Goal: Information Seeking & Learning: Learn about a topic

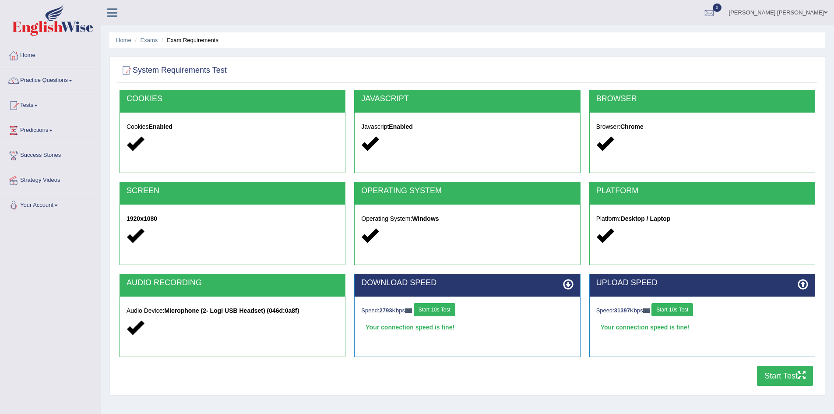
click at [771, 373] on button "Start Test" at bounding box center [785, 376] width 56 height 20
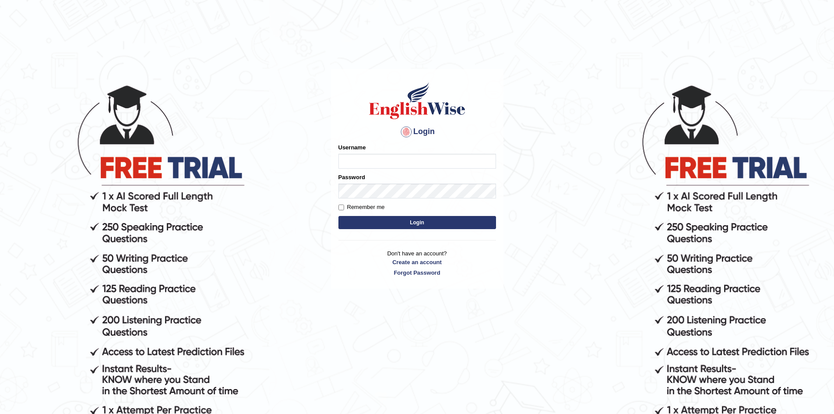
type input "nipenyogesh"
click at [339, 216] on button "Login" at bounding box center [418, 222] width 158 height 13
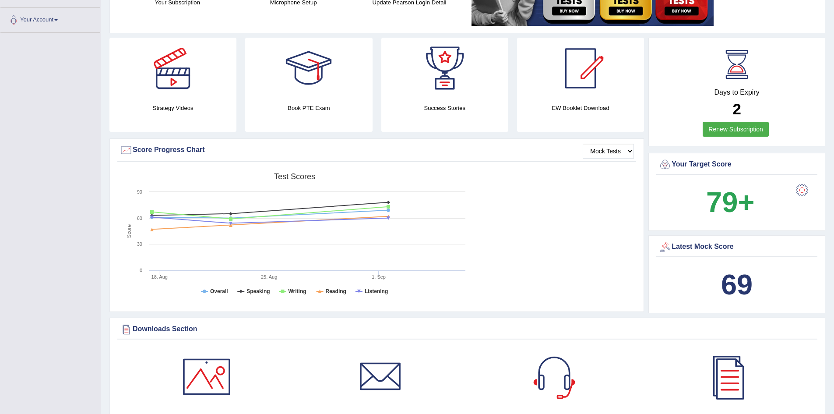
scroll to position [317, 0]
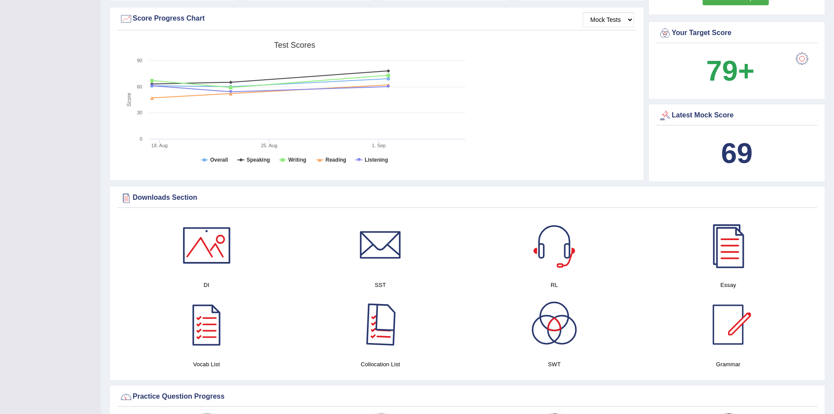
click at [384, 321] on div at bounding box center [380, 324] width 61 height 61
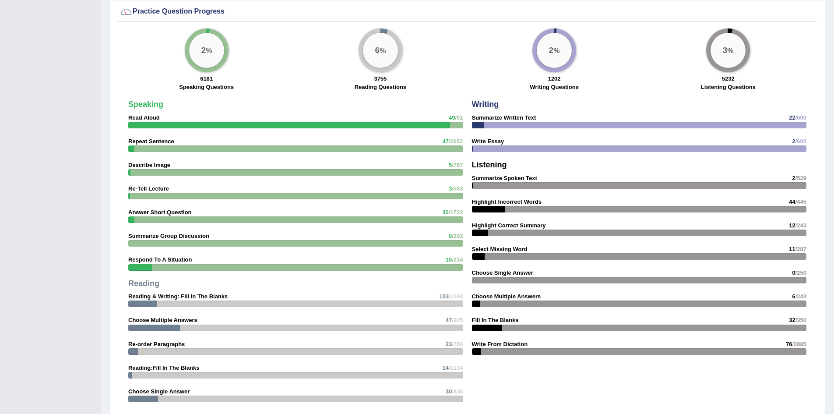
scroll to position [941, 0]
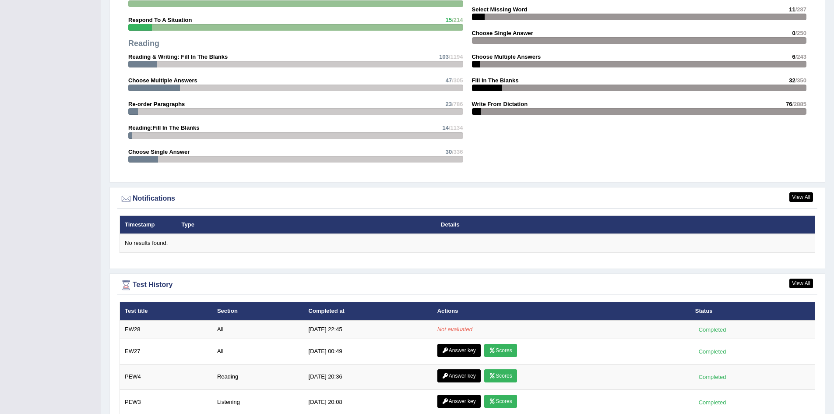
scroll to position [973, 0]
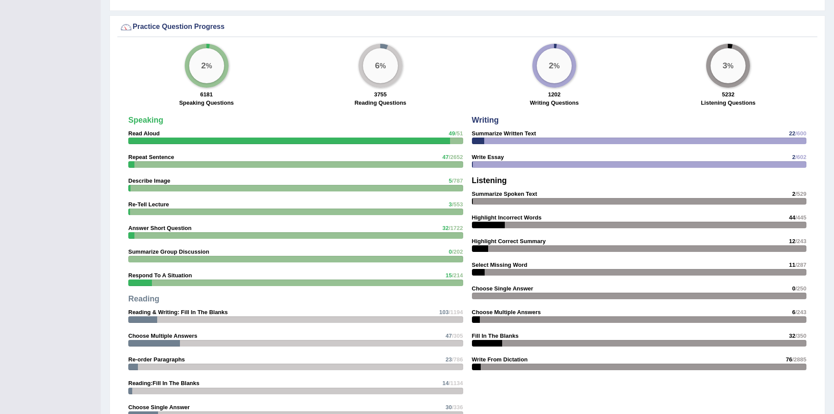
scroll to position [622, 0]
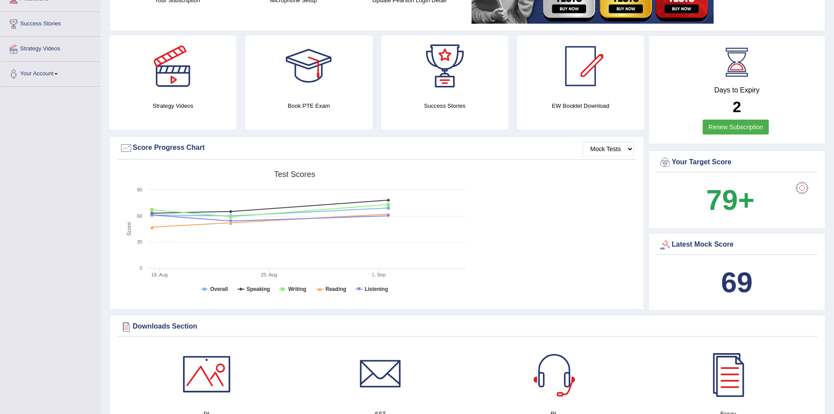
scroll to position [129, 0]
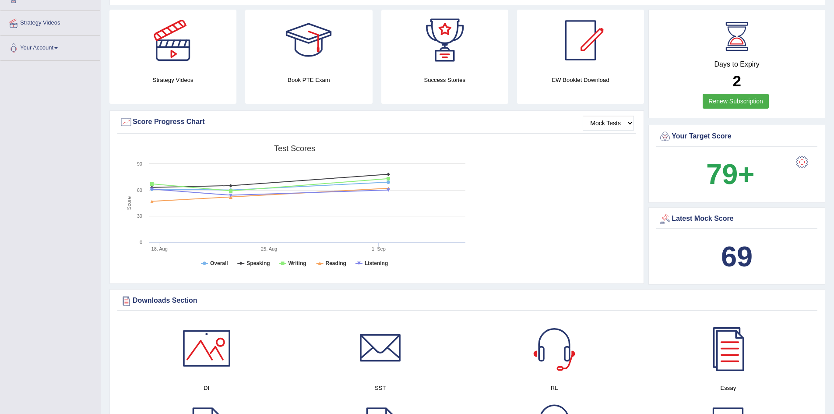
scroll to position [88, 0]
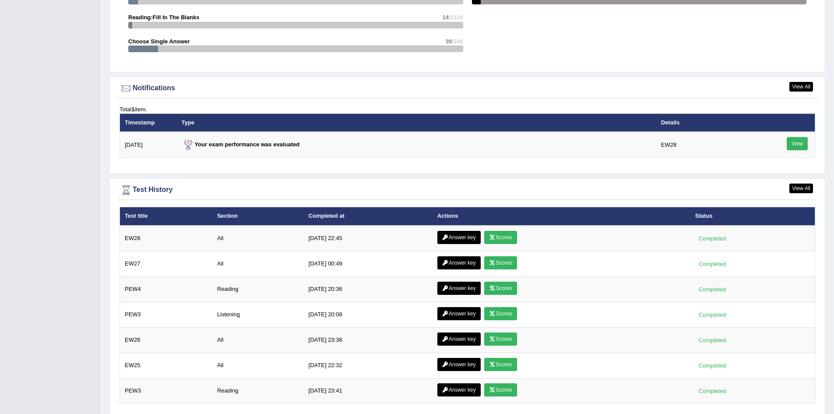
scroll to position [1007, 0]
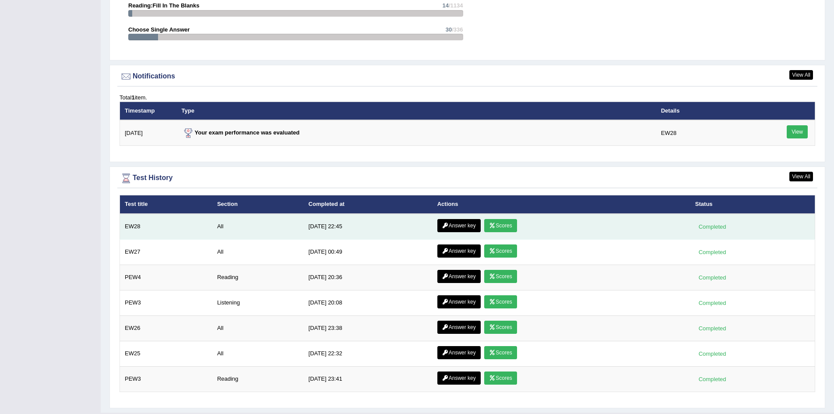
click at [495, 226] on link "Scores" at bounding box center [500, 225] width 32 height 13
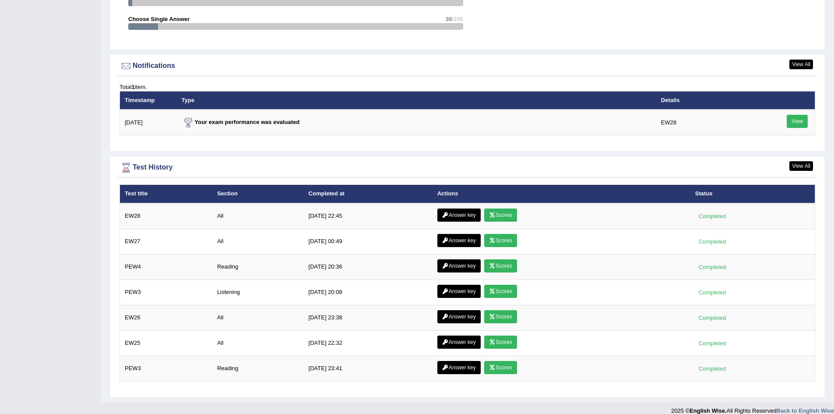
scroll to position [1028, 0]
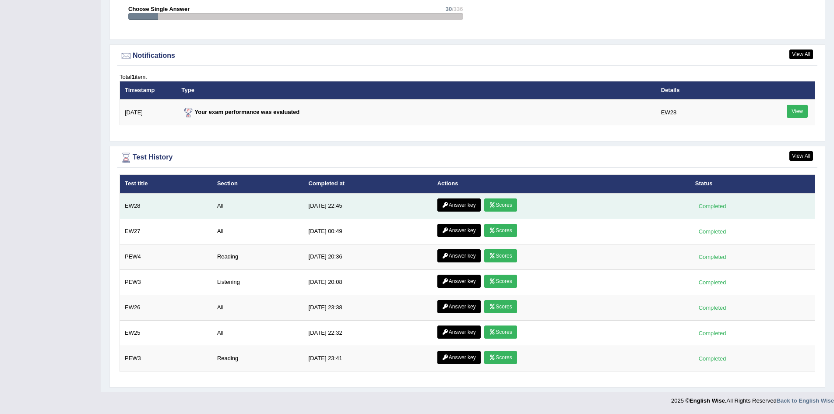
click at [444, 205] on icon at bounding box center [445, 204] width 7 height 5
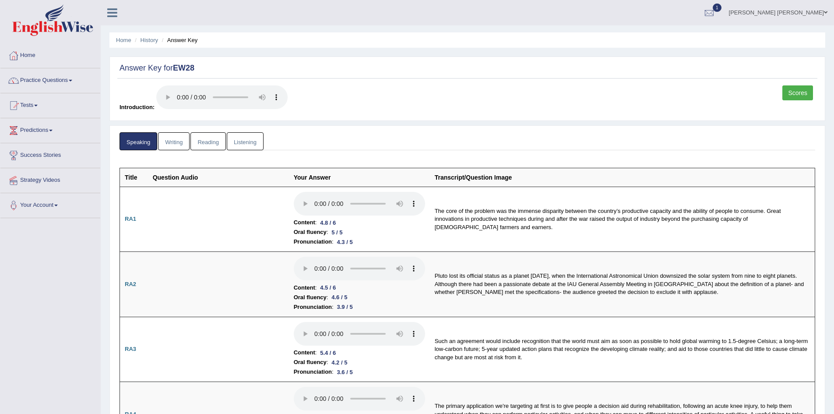
click at [210, 139] on link "Reading" at bounding box center [208, 141] width 35 height 18
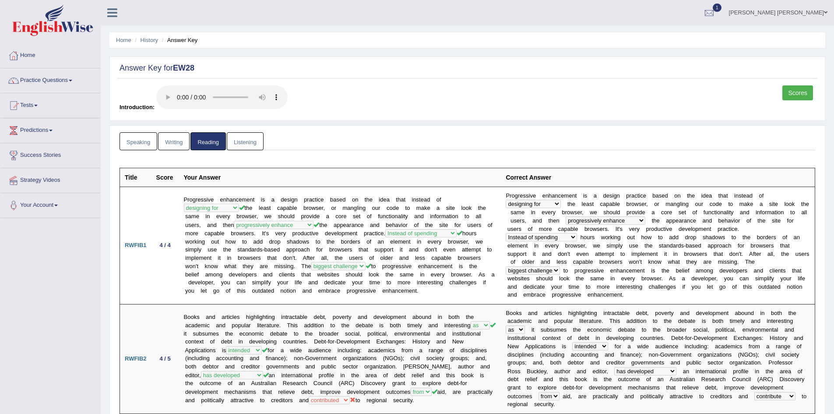
click at [789, 92] on link "Scores" at bounding box center [798, 92] width 31 height 15
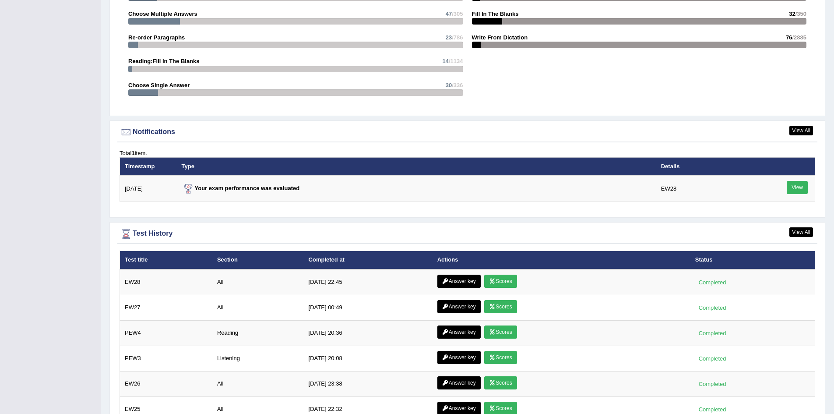
scroll to position [1007, 0]
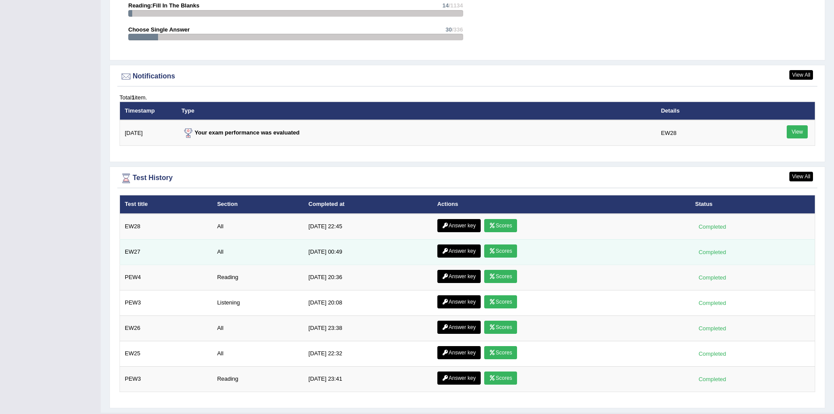
click at [498, 251] on link "Scores" at bounding box center [500, 250] width 32 height 13
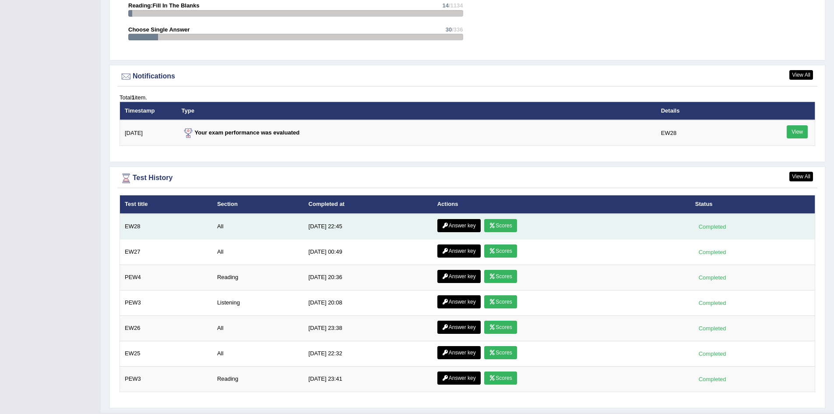
click at [500, 224] on link "Scores" at bounding box center [500, 225] width 32 height 13
click at [455, 225] on link "Answer key" at bounding box center [458, 225] width 43 height 13
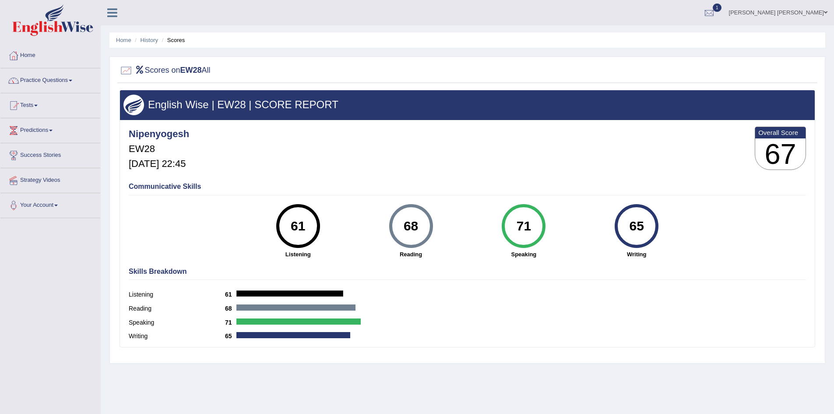
click at [639, 233] on div "65" at bounding box center [637, 226] width 32 height 37
click at [530, 226] on div "71" at bounding box center [524, 226] width 32 height 37
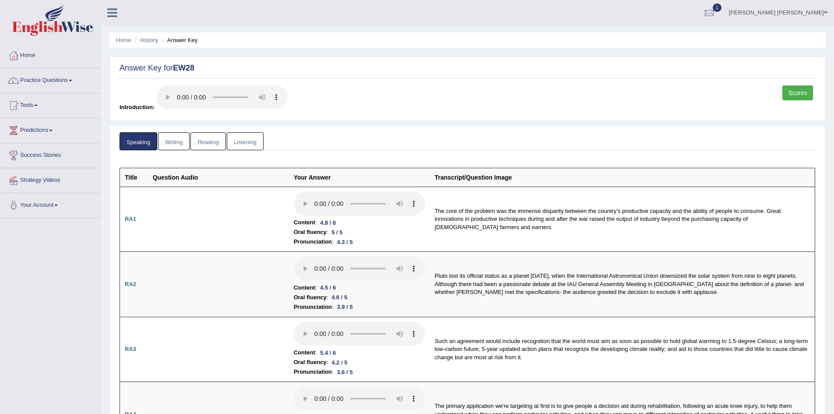
click at [173, 142] on link "Writing" at bounding box center [174, 141] width 32 height 18
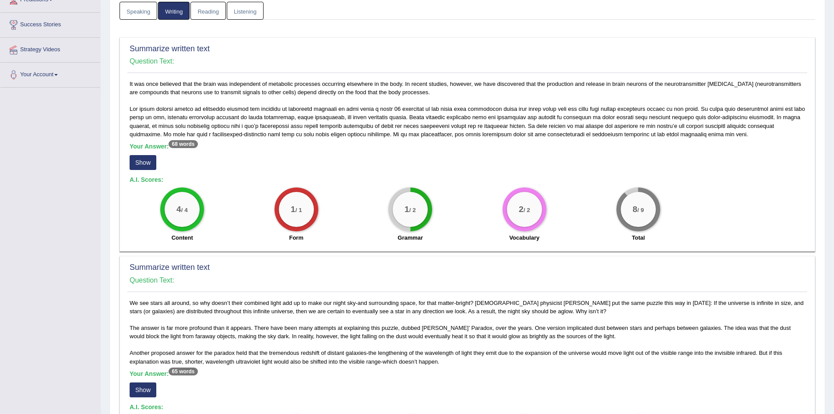
scroll to position [111, 0]
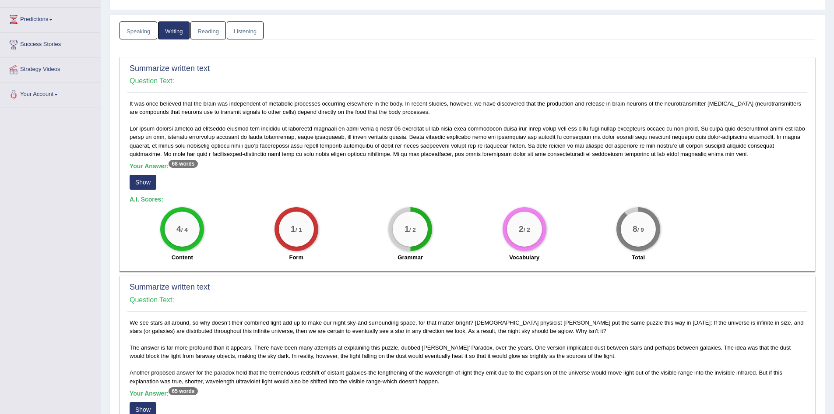
click at [143, 183] on button "Show" at bounding box center [143, 182] width 27 height 15
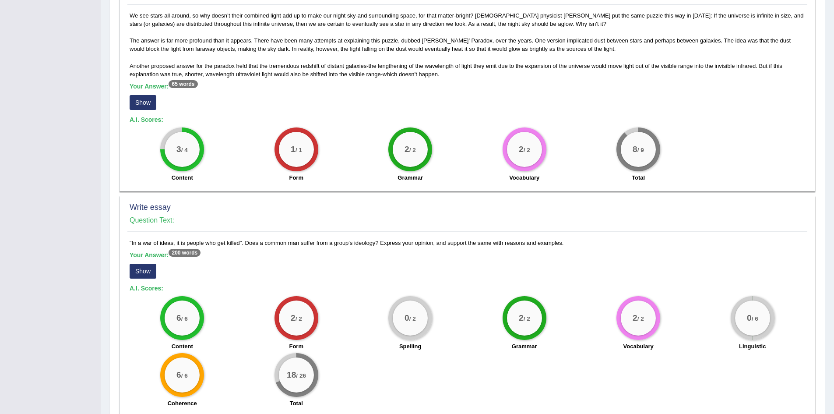
scroll to position [461, 0]
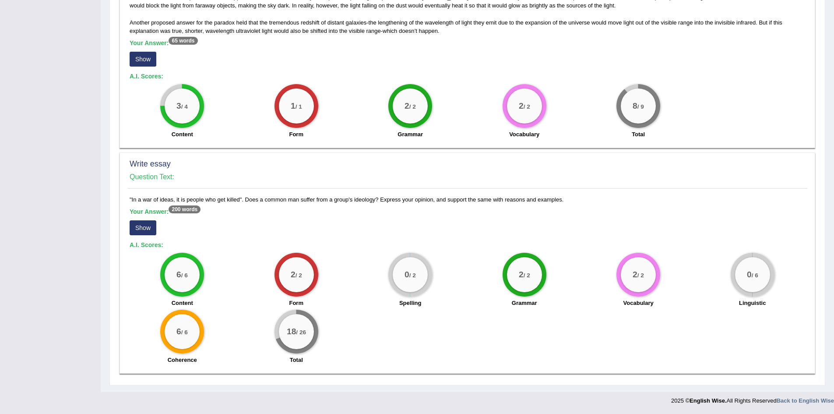
click at [148, 229] on button "Show" at bounding box center [143, 227] width 27 height 15
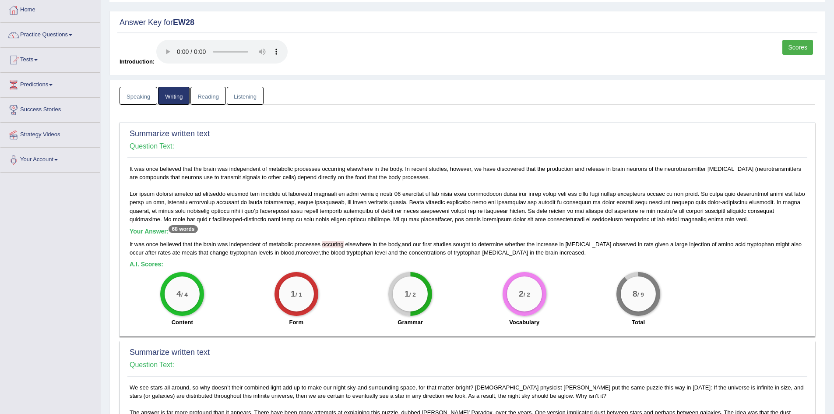
scroll to position [0, 0]
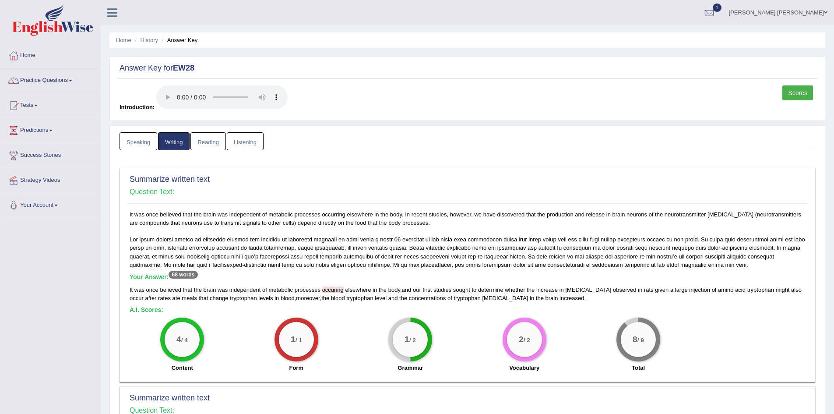
click at [141, 140] on link "Speaking" at bounding box center [139, 141] width 38 height 18
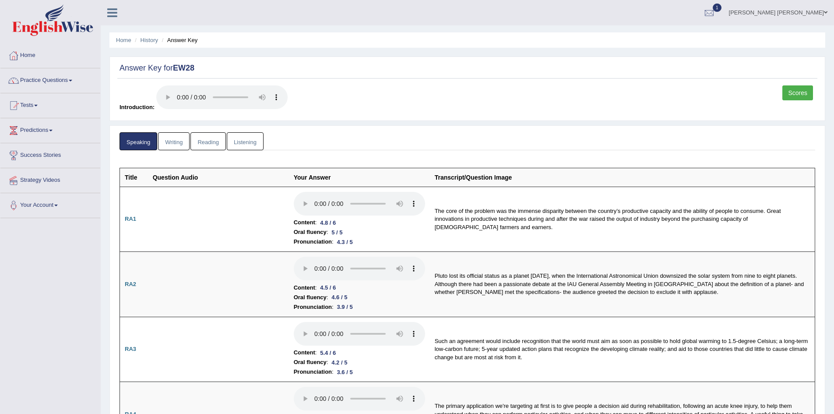
click at [217, 139] on link "Reading" at bounding box center [208, 141] width 35 height 18
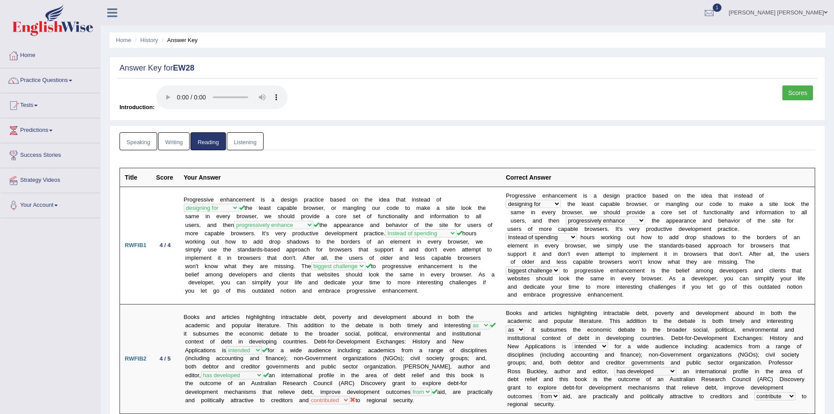
click at [252, 140] on link "Listening" at bounding box center [245, 141] width 37 height 18
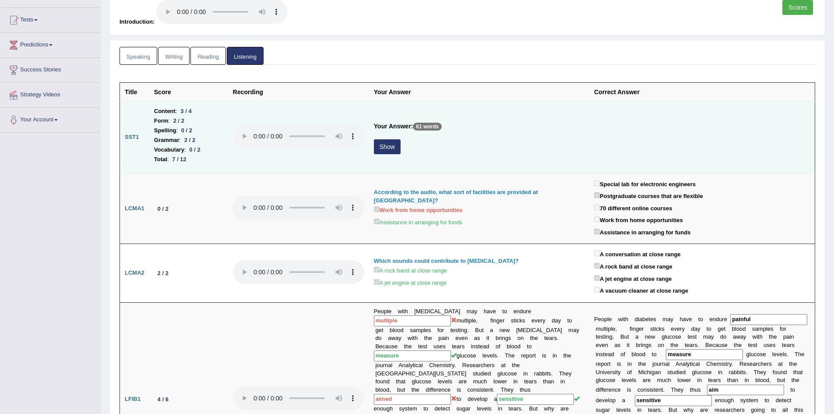
scroll to position [88, 0]
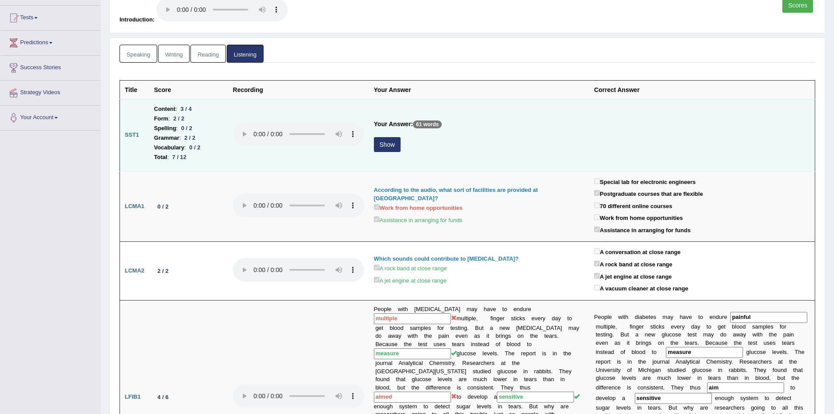
click at [397, 146] on button "Show" at bounding box center [387, 144] width 27 height 15
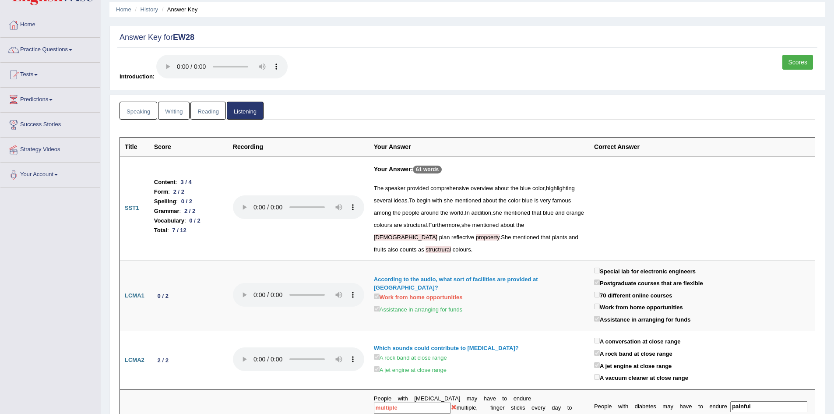
scroll to position [0, 0]
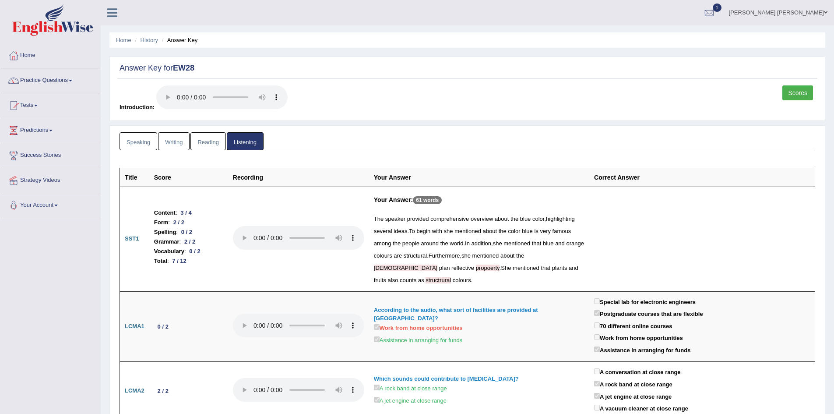
click at [205, 141] on link "Reading" at bounding box center [208, 141] width 35 height 18
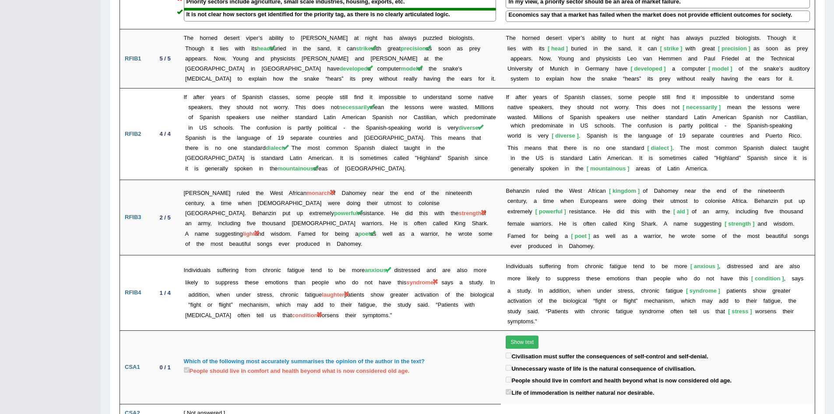
scroll to position [1183, 0]
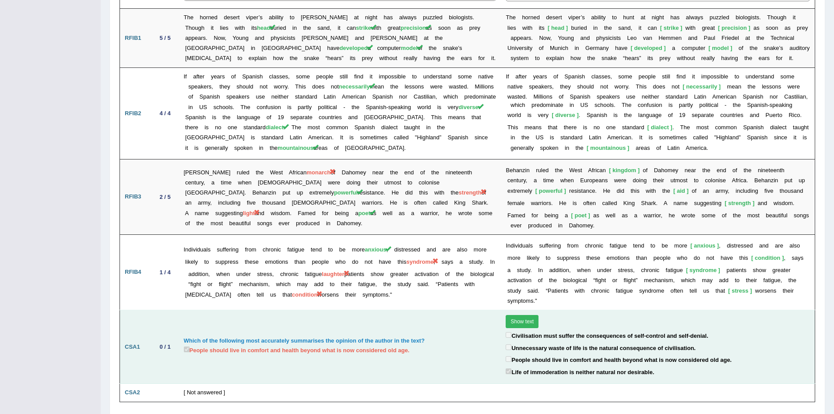
click at [518, 315] on button "Show text" at bounding box center [522, 321] width 33 height 13
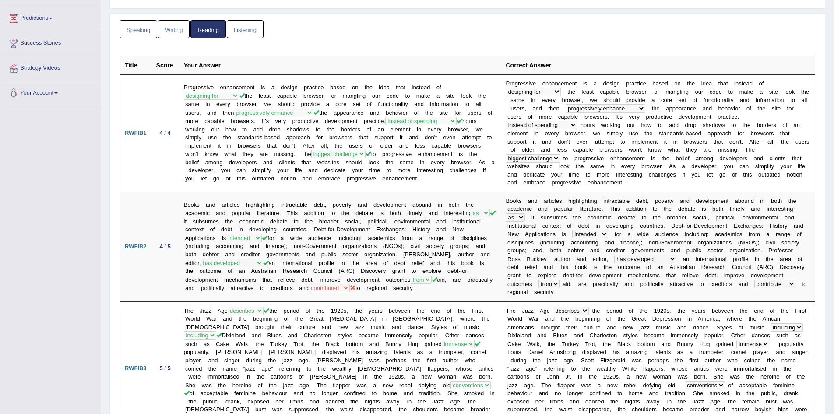
scroll to position [111, 0]
click at [240, 32] on link "Listening" at bounding box center [245, 30] width 37 height 18
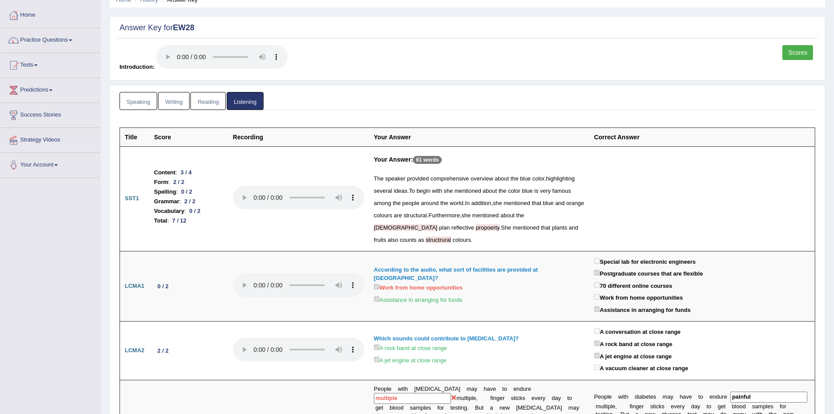
scroll to position [0, 0]
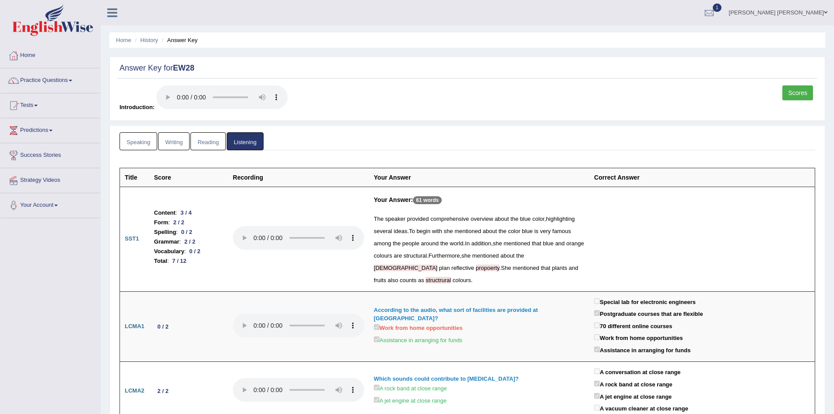
click at [141, 141] on link "Speaking" at bounding box center [139, 141] width 38 height 18
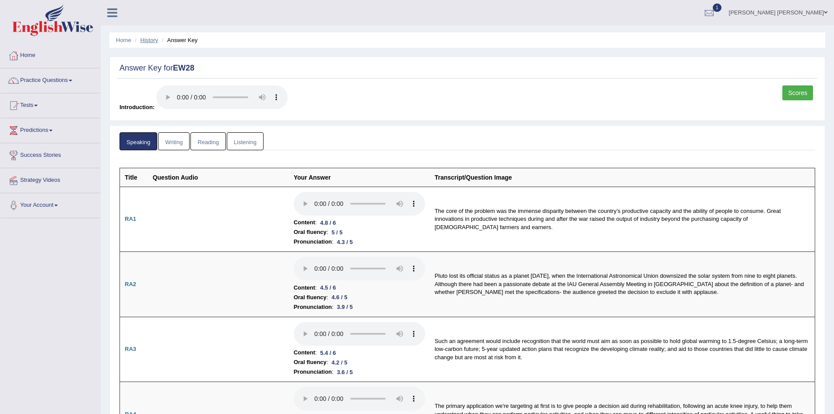
click at [149, 41] on link "History" at bounding box center [150, 40] width 18 height 7
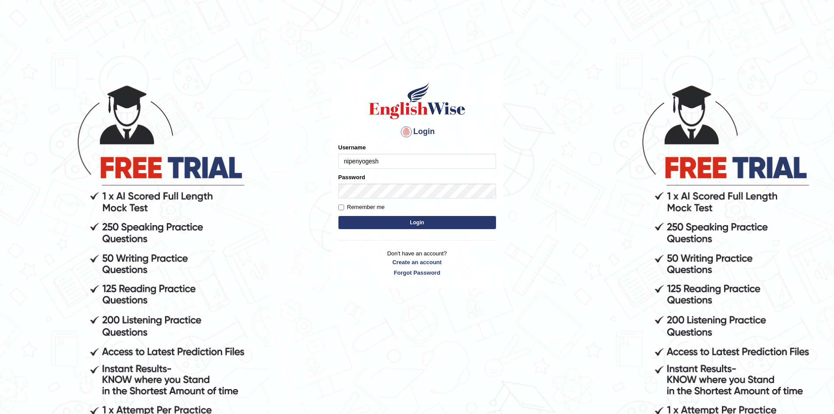
click at [339, 216] on button "Login" at bounding box center [418, 222] width 158 height 13
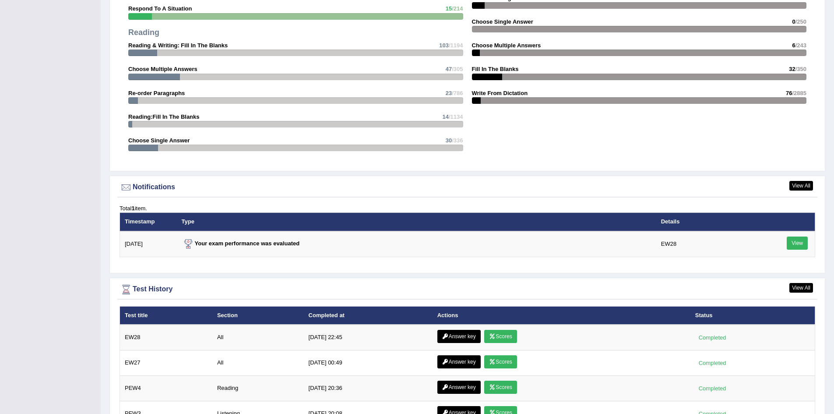
scroll to position [1040, 0]
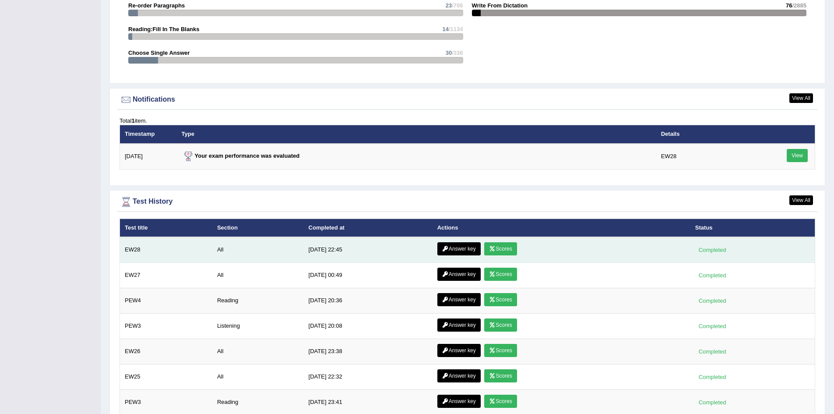
click at [457, 248] on link "Answer key" at bounding box center [458, 248] width 43 height 13
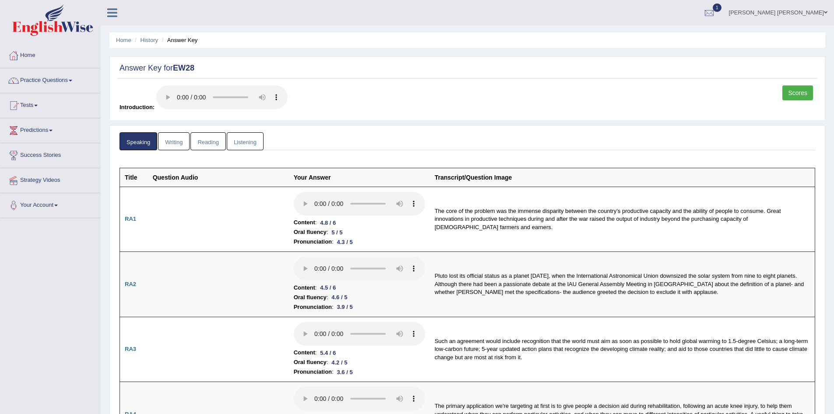
click at [174, 144] on link "Writing" at bounding box center [174, 141] width 32 height 18
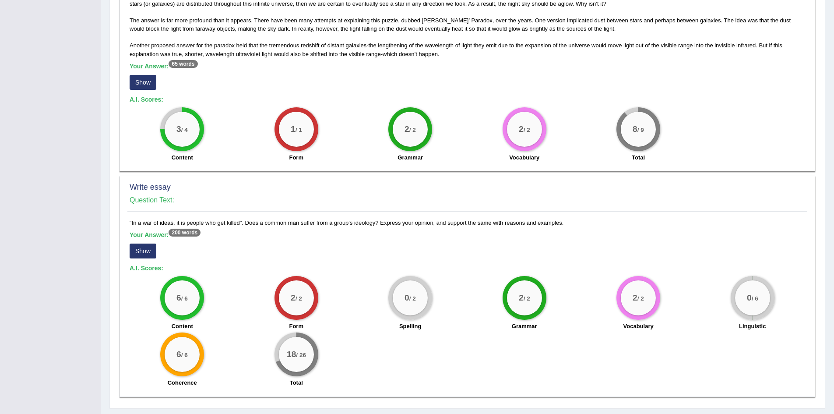
scroll to position [461, 0]
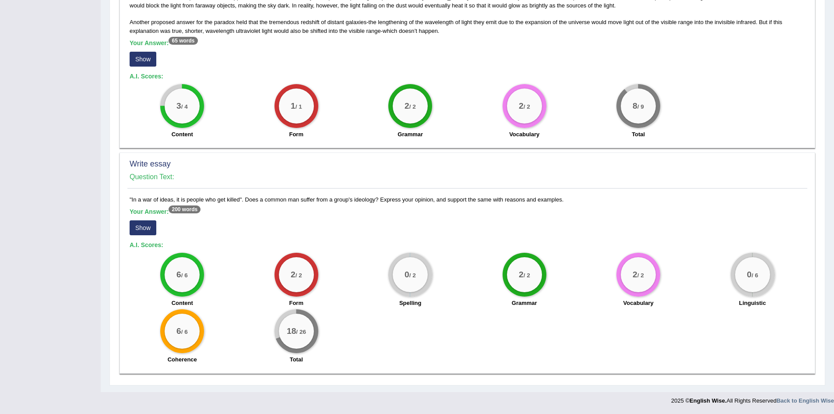
click at [148, 223] on button "Show" at bounding box center [143, 227] width 27 height 15
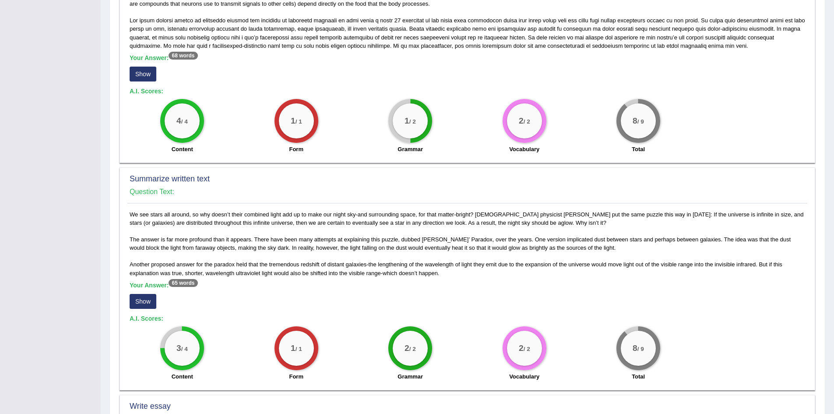
scroll to position [0, 0]
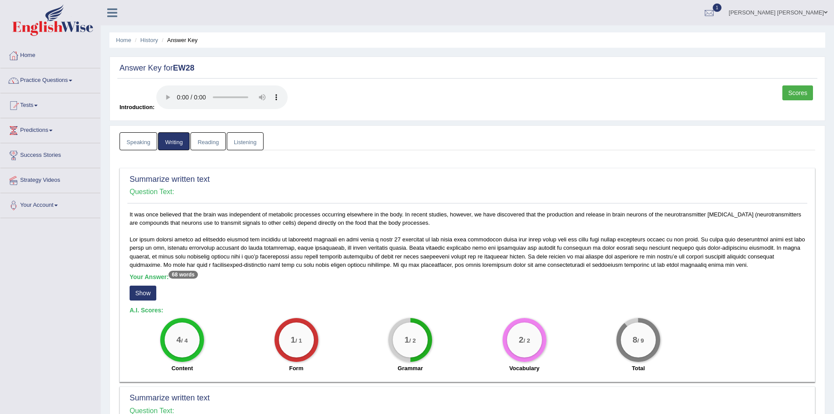
click at [137, 140] on link "Speaking" at bounding box center [139, 141] width 38 height 18
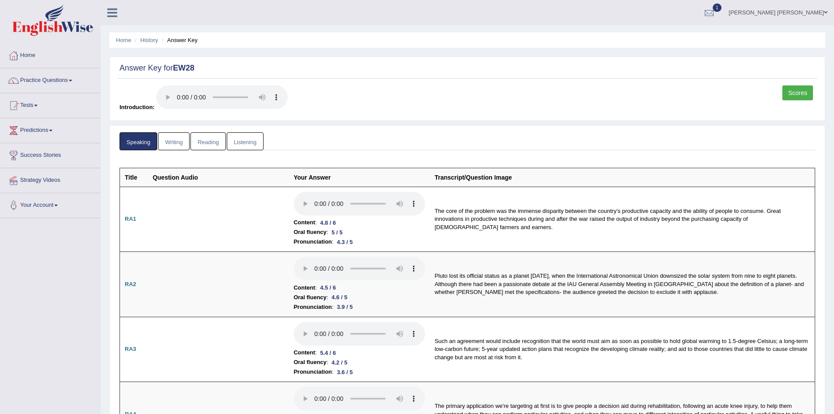
click at [798, 92] on link "Scores" at bounding box center [798, 92] width 31 height 15
click at [211, 143] on link "Reading" at bounding box center [208, 141] width 35 height 18
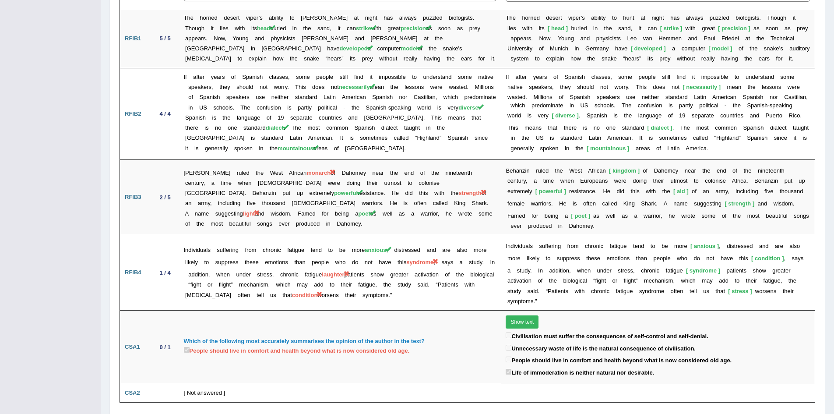
scroll to position [1183, 0]
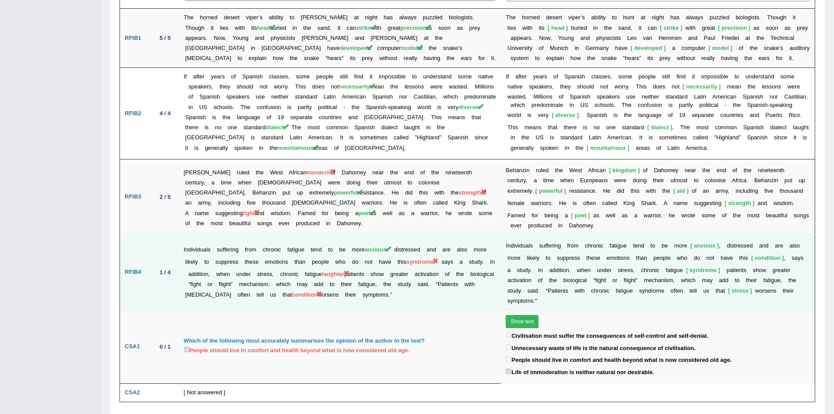
click at [532, 267] on b at bounding box center [533, 270] width 3 height 7
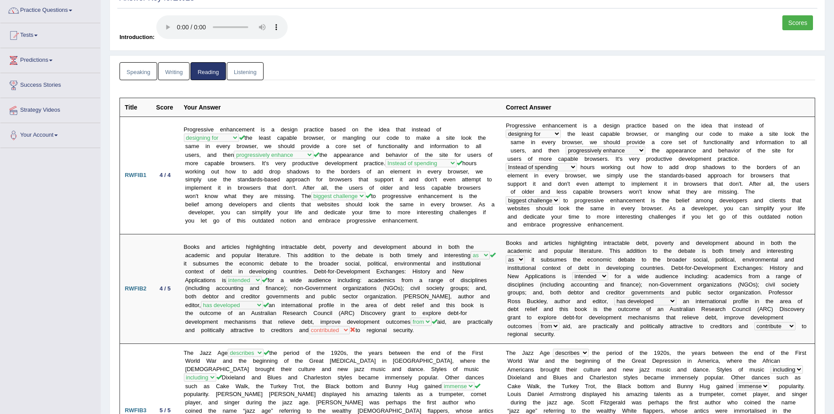
scroll to position [0, 0]
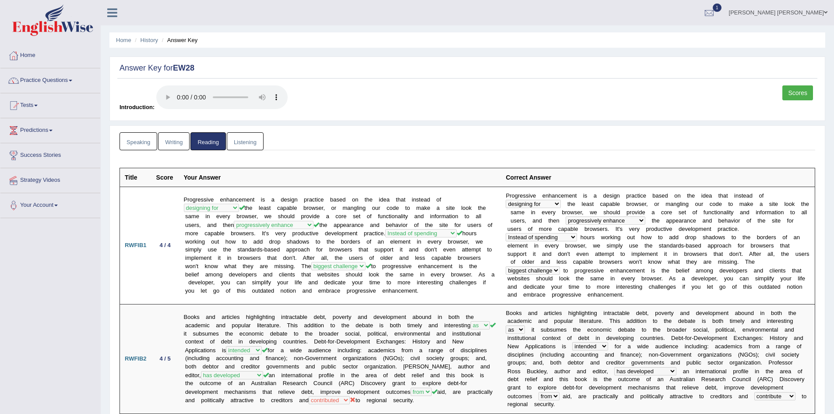
click at [241, 140] on link "Listening" at bounding box center [245, 141] width 37 height 18
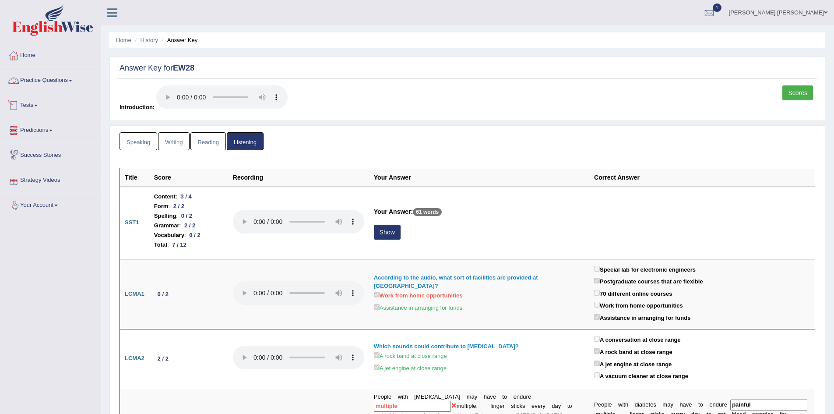
click at [58, 79] on link "Practice Questions" at bounding box center [50, 79] width 100 height 22
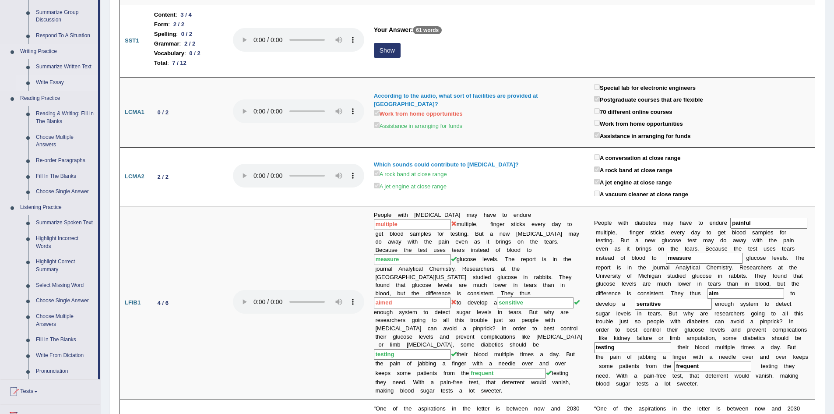
scroll to position [263, 0]
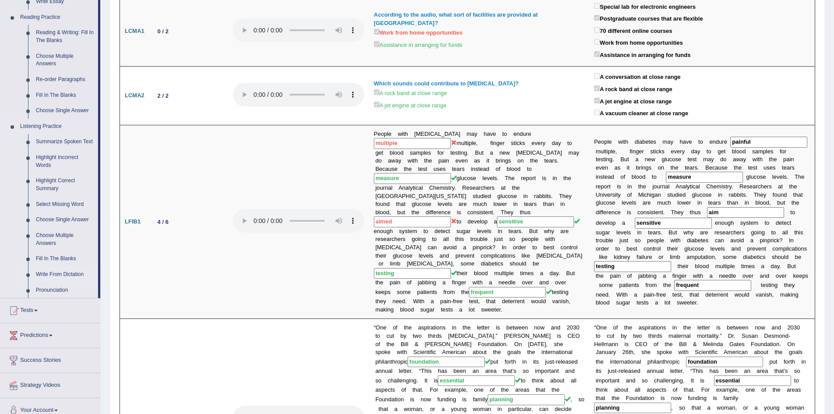
click at [51, 275] on link "Write From Dictation" at bounding box center [65, 275] width 66 height 16
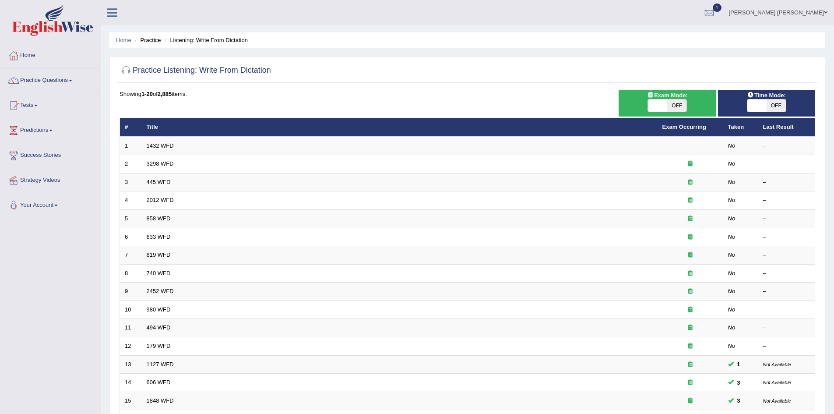
click at [677, 98] on span "Exam Mode:" at bounding box center [667, 95] width 47 height 9
click at [672, 104] on span "OFF" at bounding box center [676, 105] width 19 height 12
checkbox input "true"
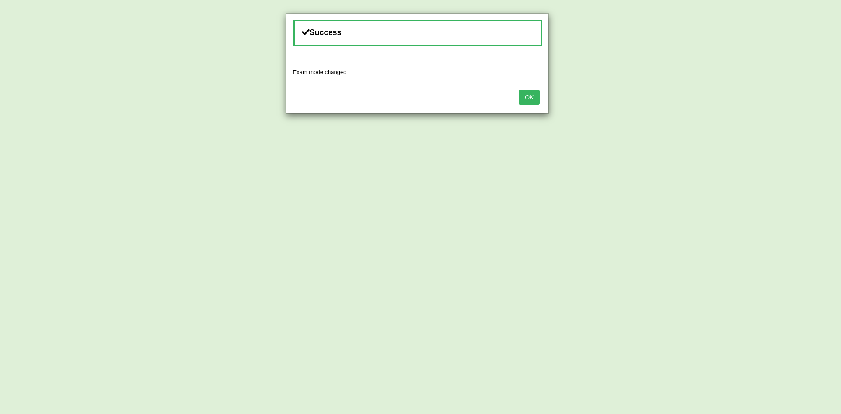
click at [527, 96] on button "OK" at bounding box center [529, 97] width 20 height 15
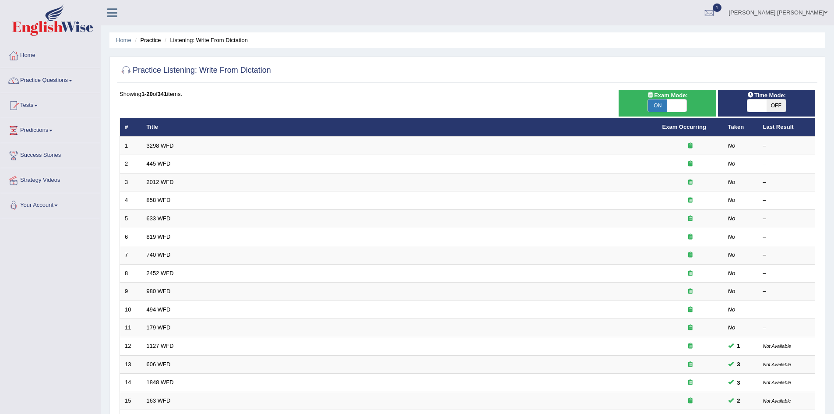
click at [768, 103] on span "OFF" at bounding box center [776, 105] width 19 height 12
checkbox input "true"
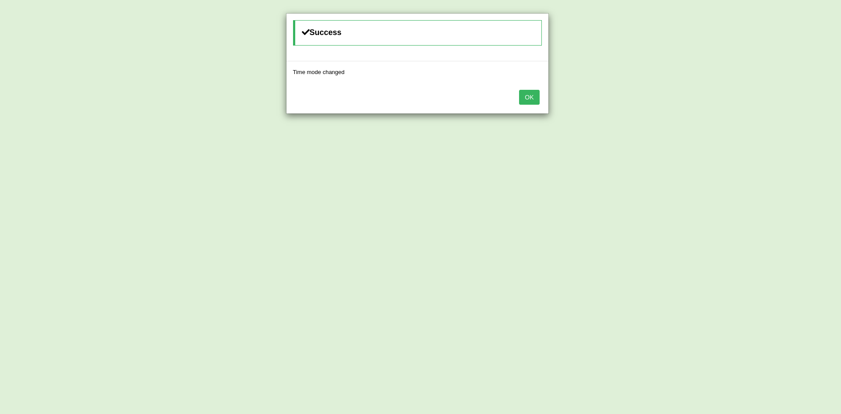
click at [531, 96] on button "OK" at bounding box center [529, 97] width 20 height 15
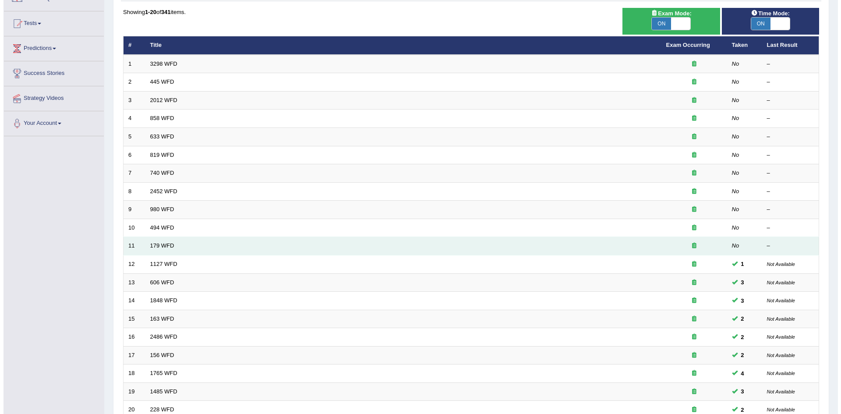
scroll to position [78, 0]
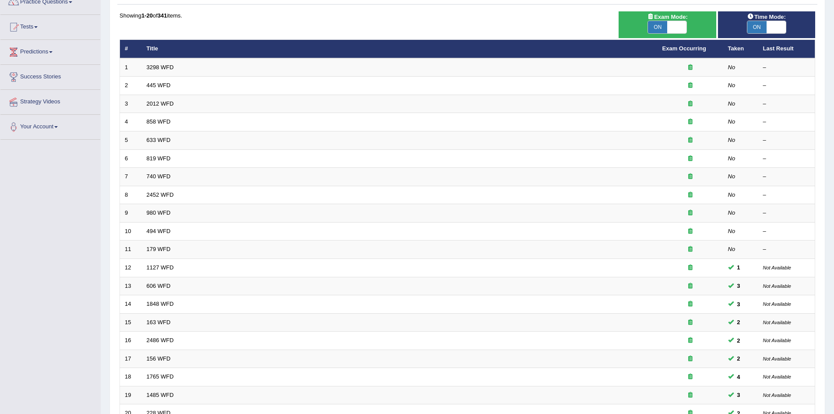
click at [678, 26] on span at bounding box center [676, 27] width 19 height 12
checkbox input "false"
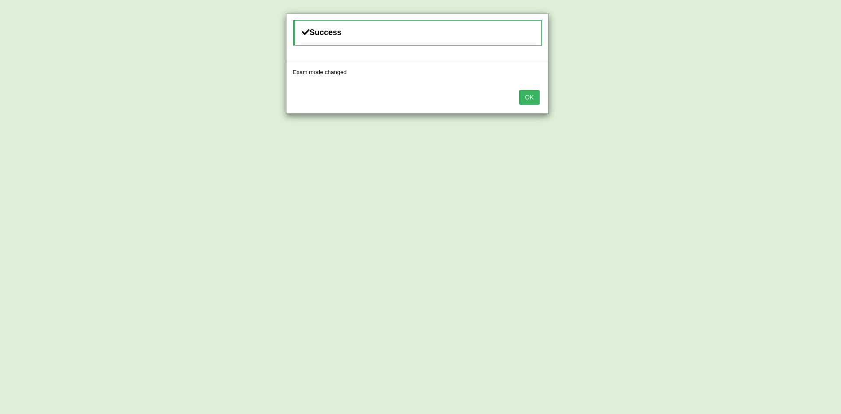
click at [533, 98] on button "OK" at bounding box center [529, 97] width 20 height 15
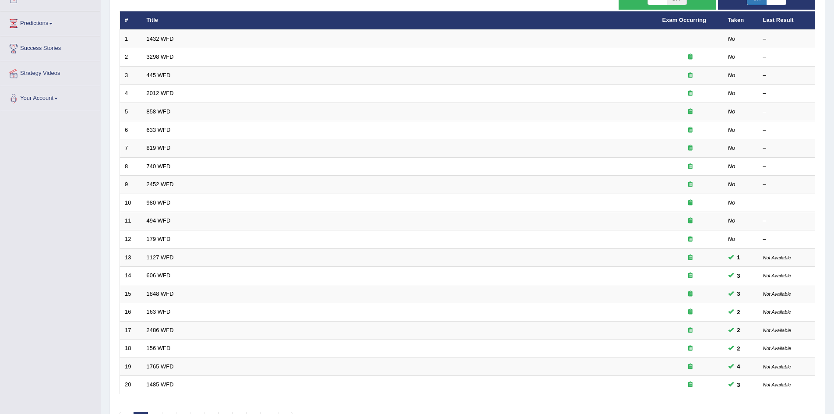
scroll to position [166, 0]
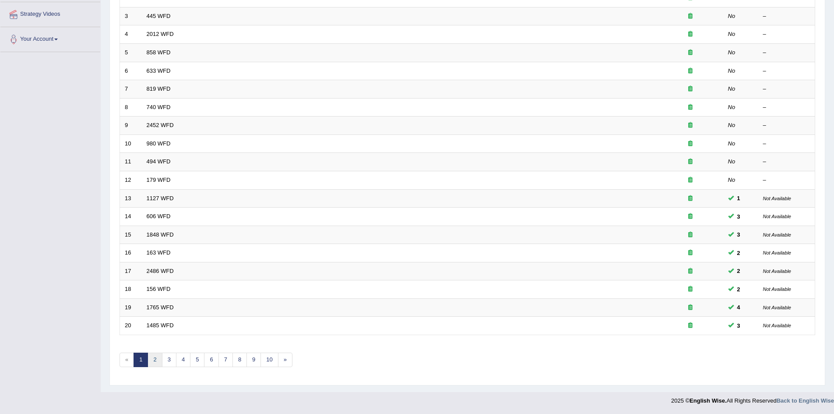
click at [157, 360] on link "2" at bounding box center [155, 360] width 14 height 14
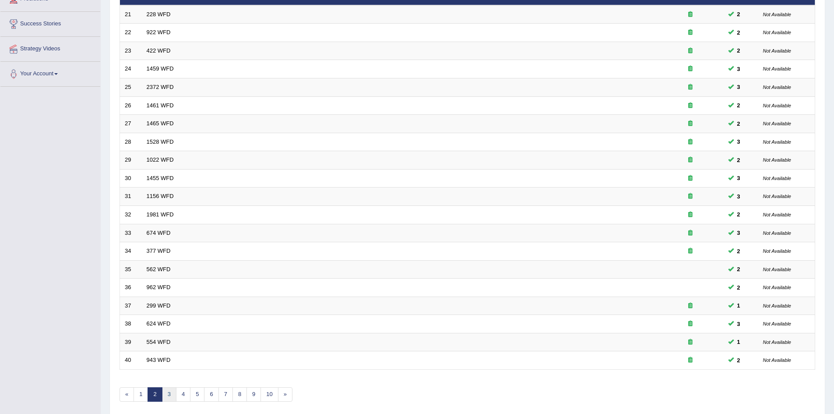
click at [172, 393] on link "3" at bounding box center [169, 394] width 14 height 14
click at [184, 397] on link "4" at bounding box center [183, 394] width 14 height 14
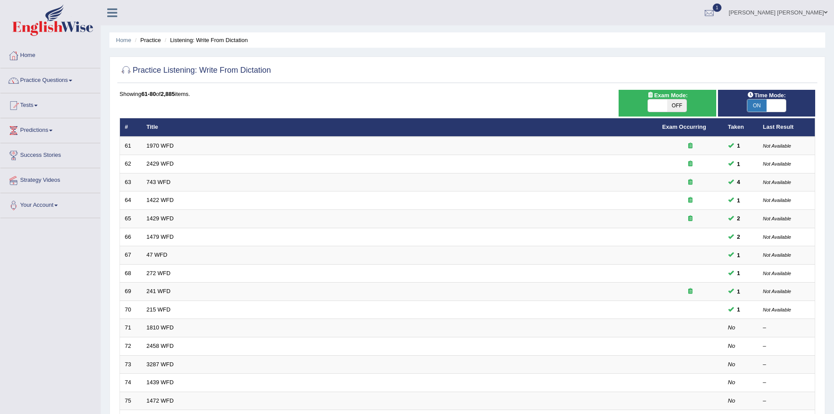
click at [668, 105] on span "OFF" at bounding box center [676, 105] width 19 height 12
checkbox input "true"
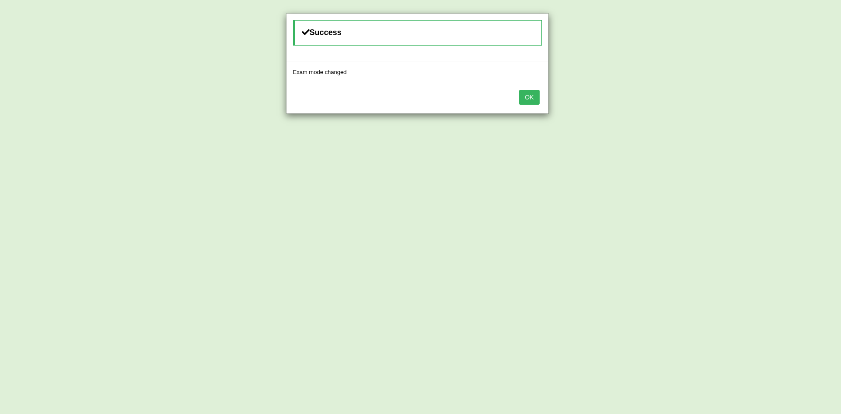
click at [535, 98] on button "OK" at bounding box center [529, 97] width 20 height 15
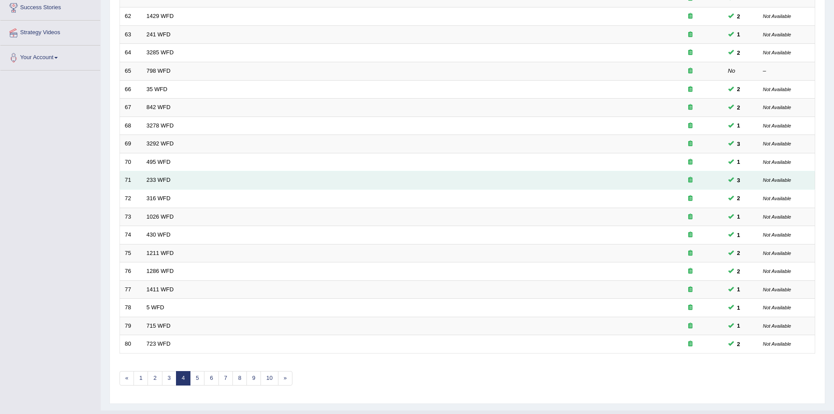
scroll to position [166, 0]
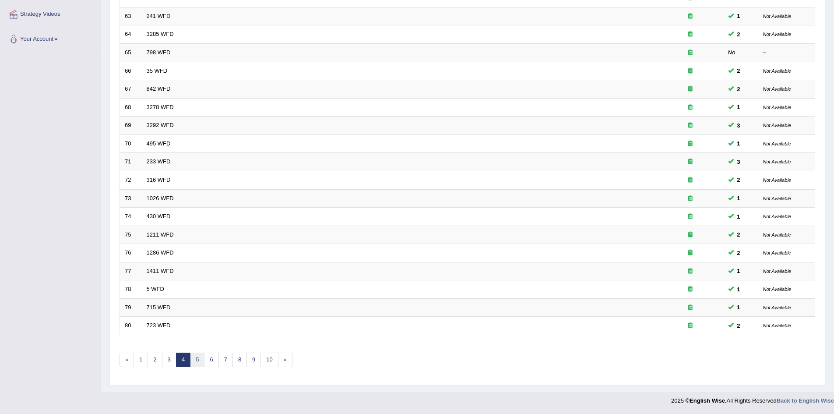
click at [195, 360] on link "5" at bounding box center [197, 360] width 14 height 14
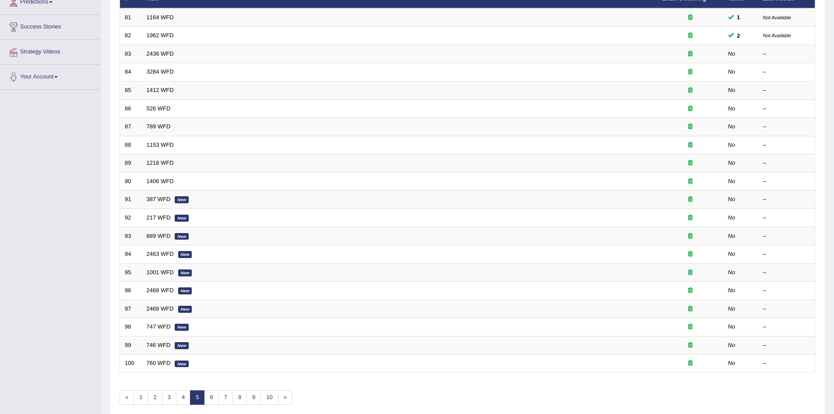
scroll to position [131, 0]
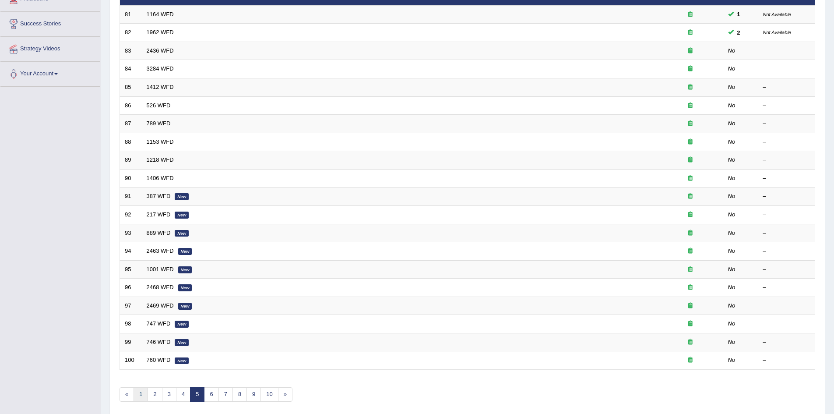
click at [143, 395] on link "1" at bounding box center [141, 394] width 14 height 14
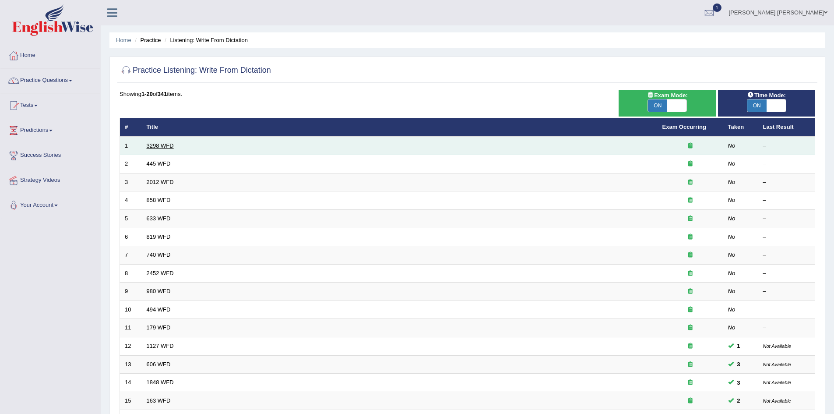
click at [159, 145] on link "3298 WFD" at bounding box center [160, 145] width 27 height 7
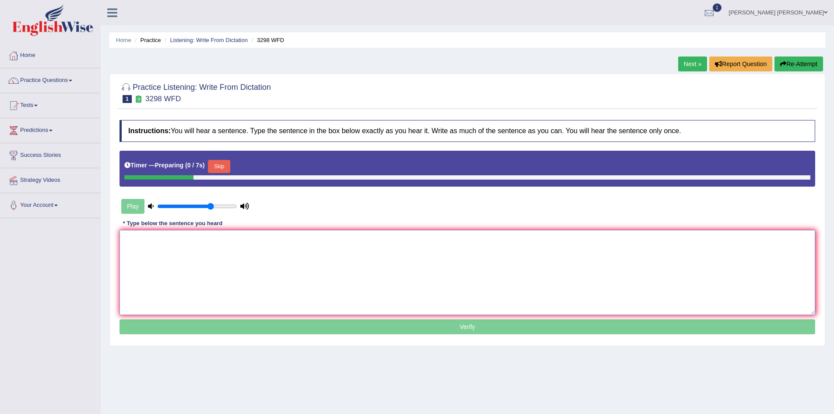
click at [252, 263] on textarea at bounding box center [468, 272] width 696 height 85
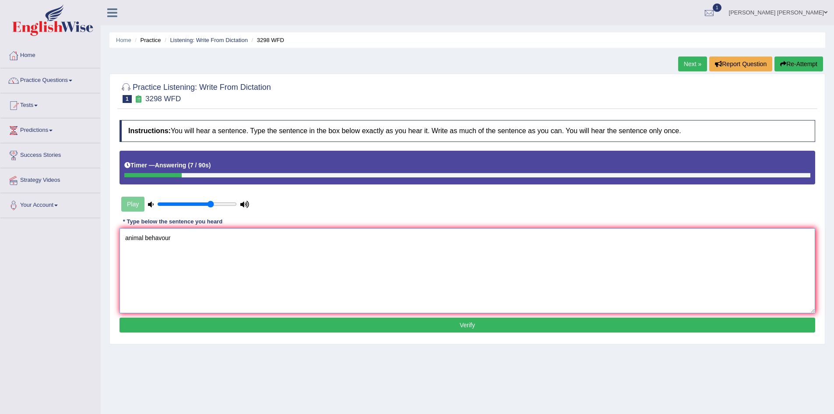
type textarea "animal behavour"
click at [802, 67] on button "Re-Attempt" at bounding box center [799, 63] width 49 height 15
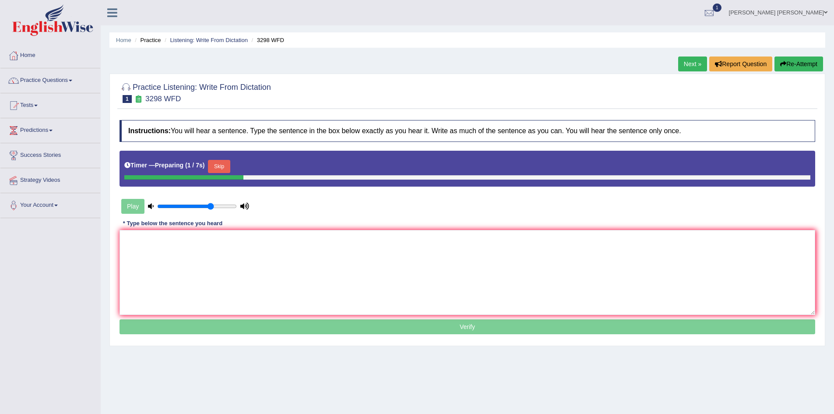
click at [223, 166] on button "Skip" at bounding box center [219, 166] width 22 height 13
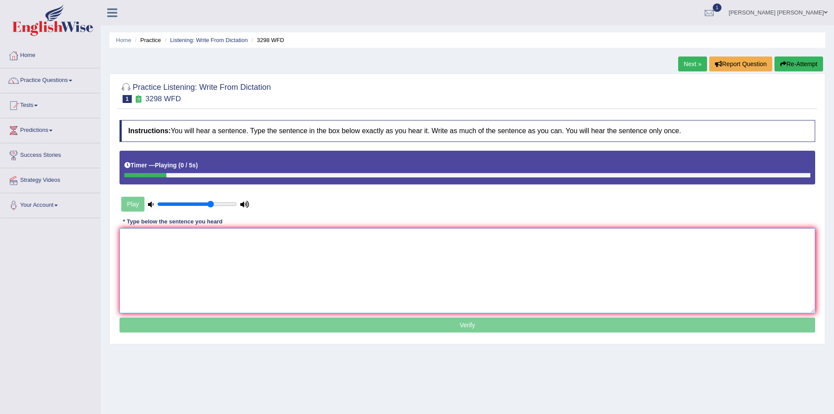
click at [233, 251] on textarea at bounding box center [468, 270] width 696 height 85
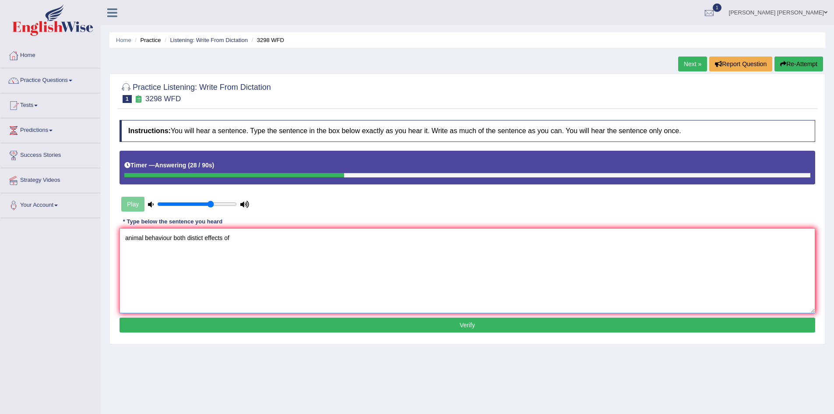
type textarea "animal behaviour both distict effects of"
click at [811, 64] on button "Re-Attempt" at bounding box center [799, 63] width 49 height 15
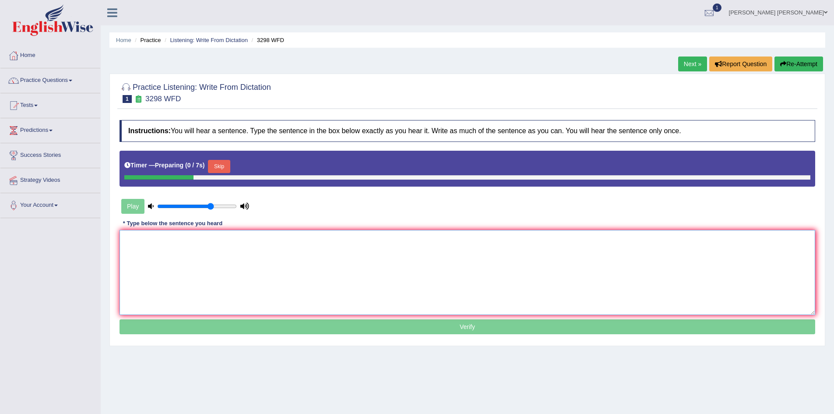
click at [245, 264] on textarea at bounding box center [468, 272] width 696 height 85
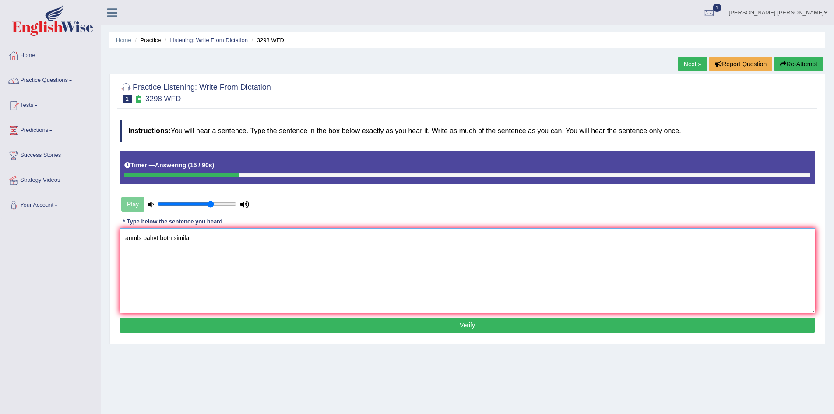
type textarea "anmls bahvt both similar"
click at [793, 64] on button "Re-Attempt" at bounding box center [799, 63] width 49 height 15
type textarea "Animal behaviour appears to contains both similar aspects of the human."
click at [268, 325] on button "Verify" at bounding box center [468, 325] width 696 height 15
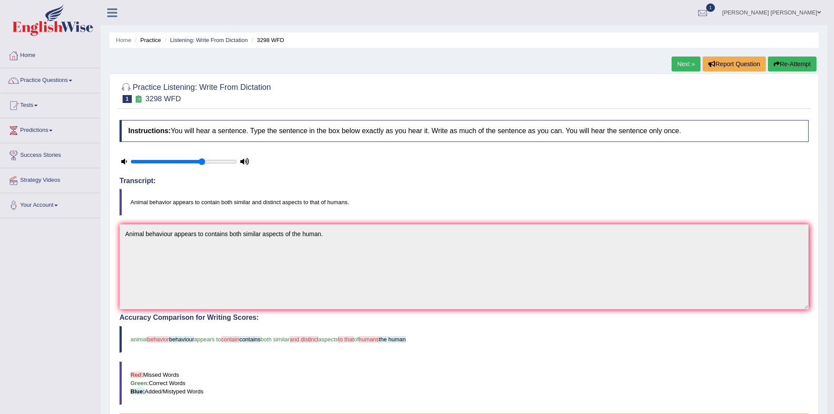
click at [801, 61] on button "Re-Attempt" at bounding box center [792, 63] width 49 height 15
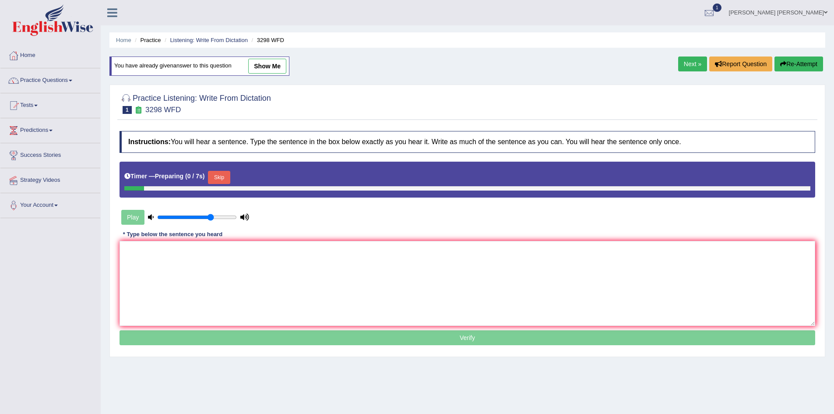
click at [327, 250] on textarea at bounding box center [468, 283] width 696 height 85
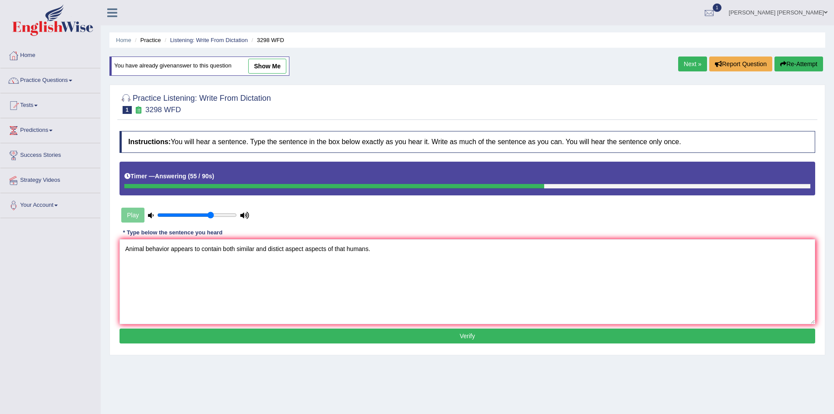
type textarea "Animal behavior appears to contain both similar and distict aspect aspects of t…"
click at [361, 338] on button "Verify" at bounding box center [468, 335] width 696 height 15
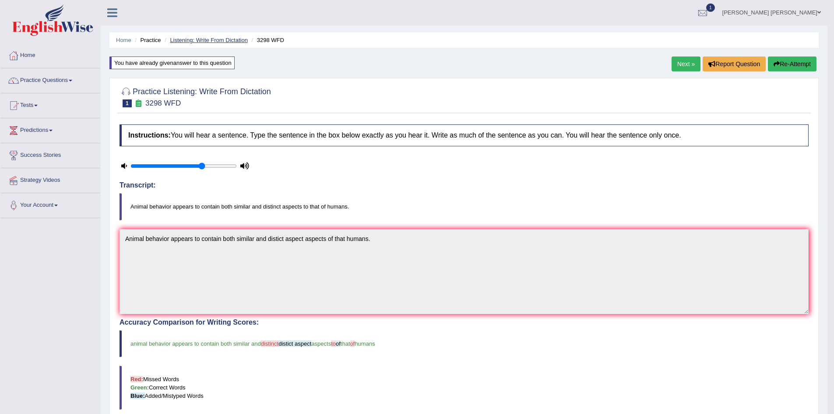
click at [220, 38] on link "Listening: Write From Dictation" at bounding box center [209, 40] width 78 height 7
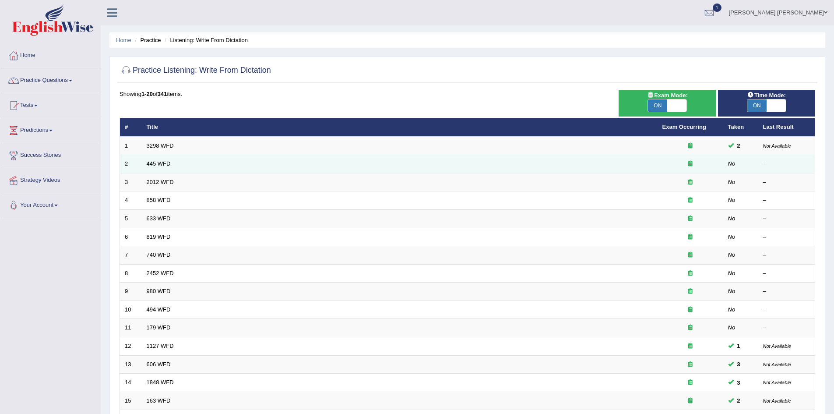
click at [159, 160] on td "445 WFD" at bounding box center [400, 164] width 516 height 18
click at [164, 162] on link "445 WFD" at bounding box center [159, 163] width 24 height 7
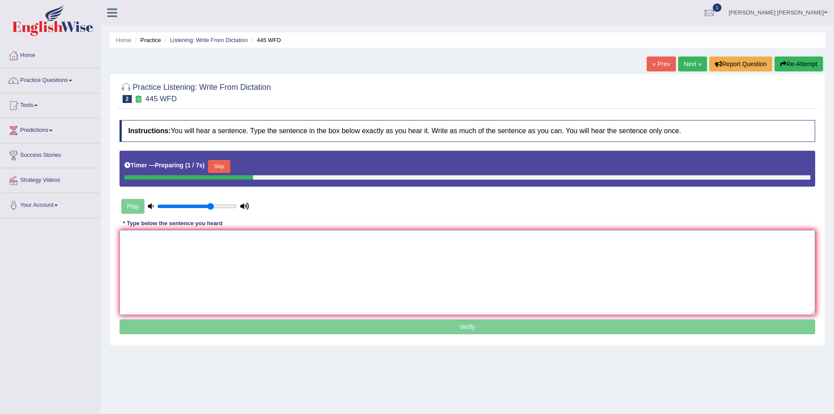
click at [264, 254] on textarea at bounding box center [468, 272] width 696 height 85
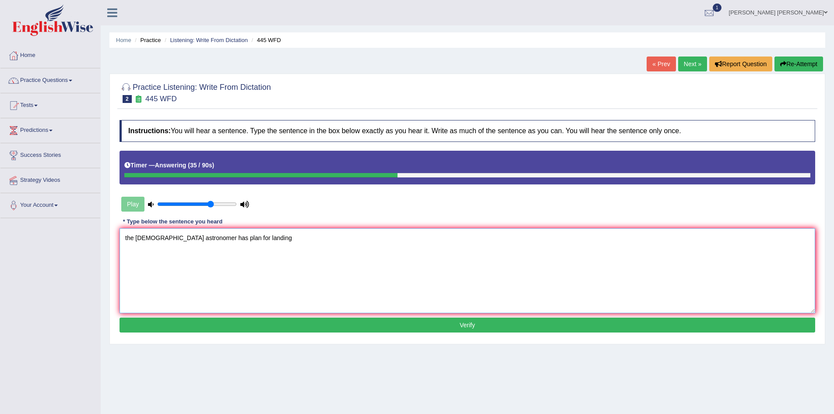
type textarea "the [DEMOGRAPHIC_DATA] astronomer has plan for landing"
click at [799, 66] on button "Re-Attempt" at bounding box center [799, 63] width 49 height 15
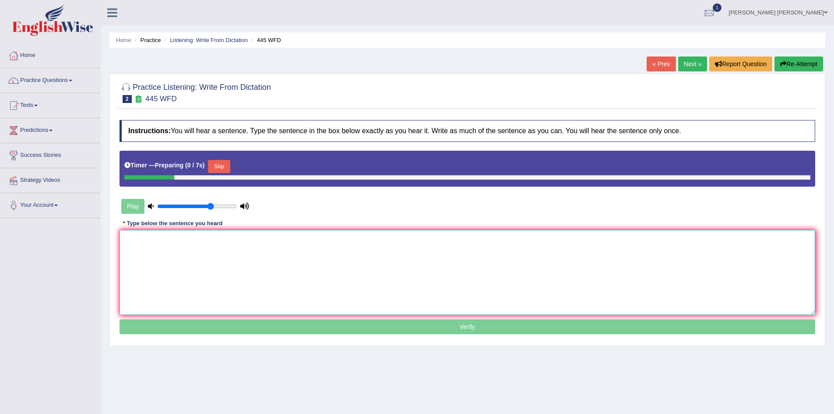
click at [298, 248] on textarea at bounding box center [468, 272] width 696 height 85
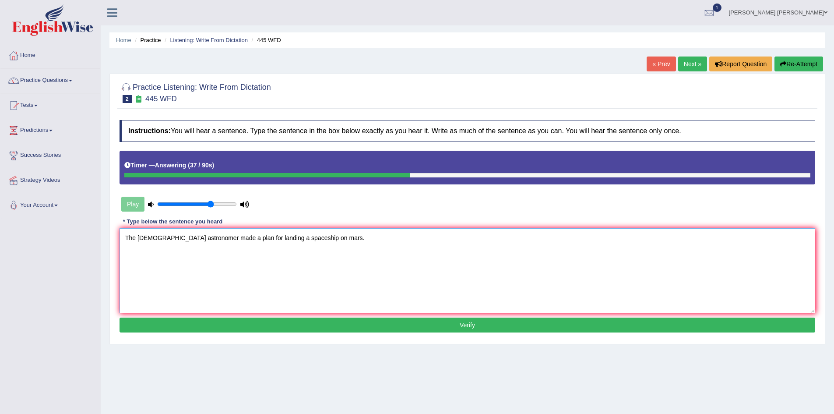
type textarea "The [DEMOGRAPHIC_DATA] astronomer made a plan for landing a spaceship on mars."
click at [344, 327] on button "Verify" at bounding box center [468, 325] width 696 height 15
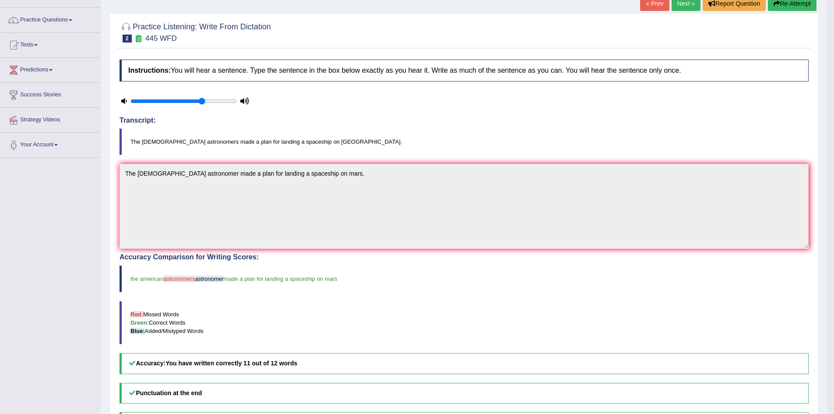
scroll to position [40, 0]
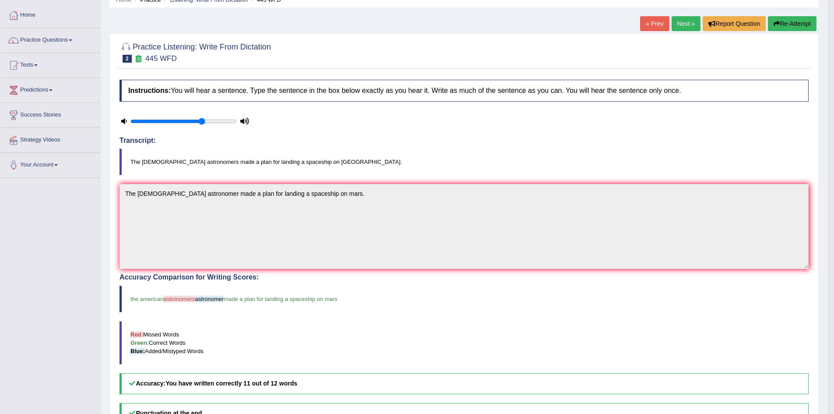
click at [800, 22] on button "Re-Attempt" at bounding box center [792, 23] width 49 height 15
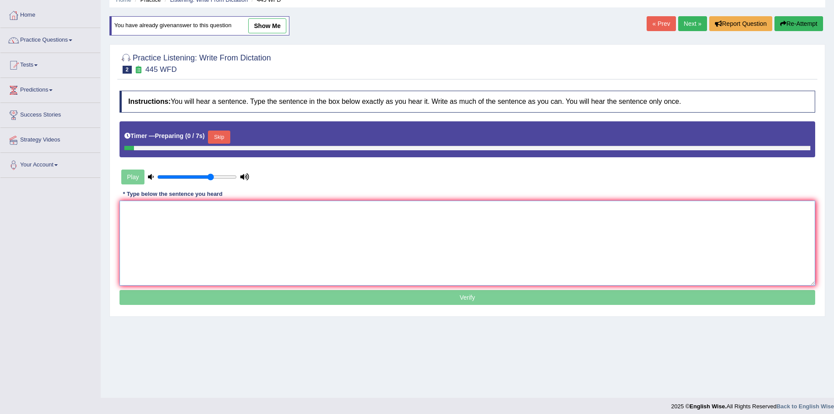
click at [262, 263] on textarea at bounding box center [468, 243] width 696 height 85
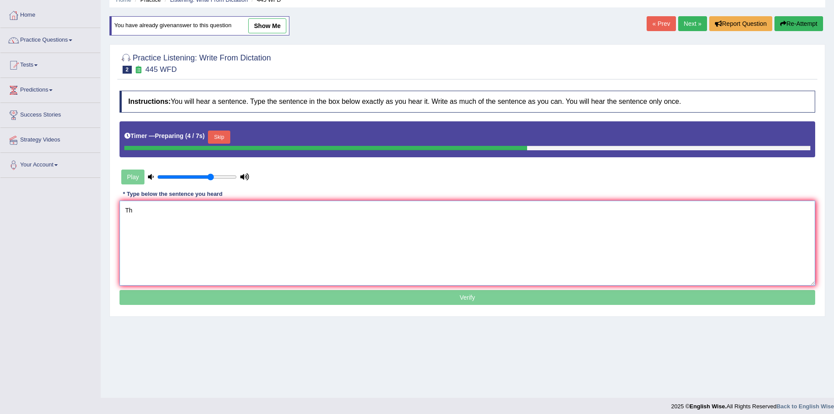
type textarea "T"
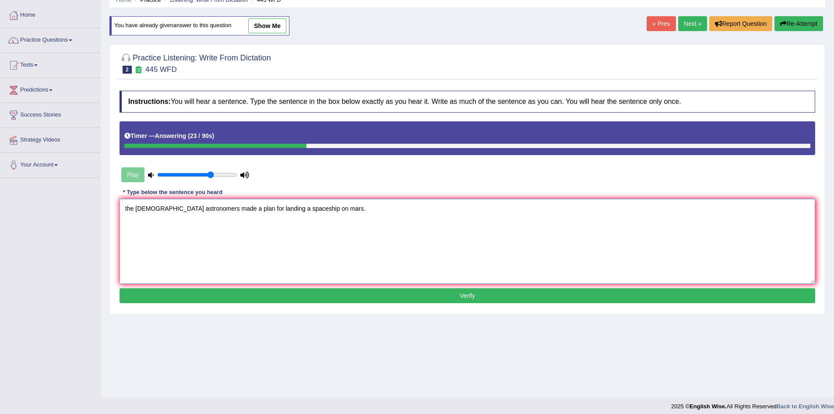
click at [127, 206] on textarea "the American astronomers made a plan for landing a spaceship on mars." at bounding box center [468, 241] width 696 height 85
type textarea "The American astronomers made a plan for landing a spaceship on mars."
click at [235, 295] on button "Verify" at bounding box center [468, 295] width 696 height 15
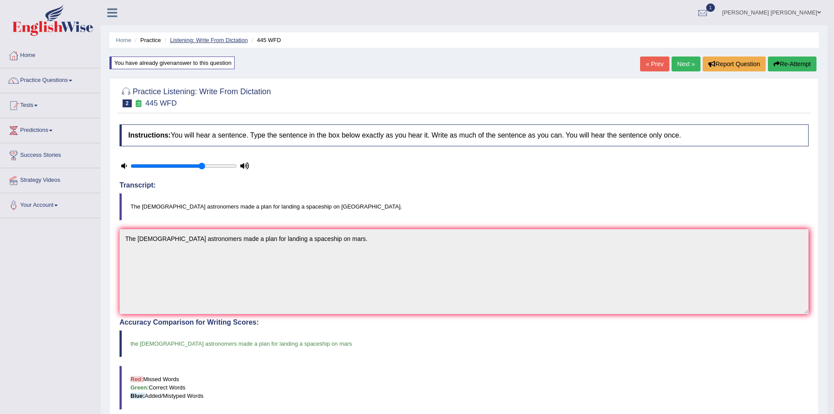
click at [231, 42] on link "Listening: Write From Dictation" at bounding box center [209, 40] width 78 height 7
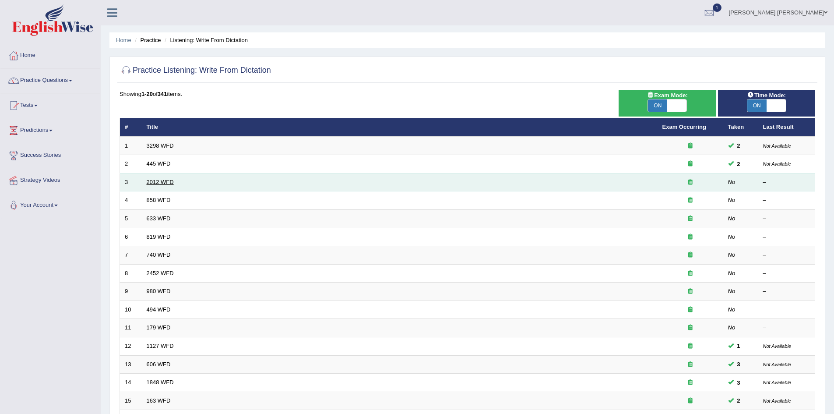
click at [165, 179] on link "2012 WFD" at bounding box center [160, 182] width 27 height 7
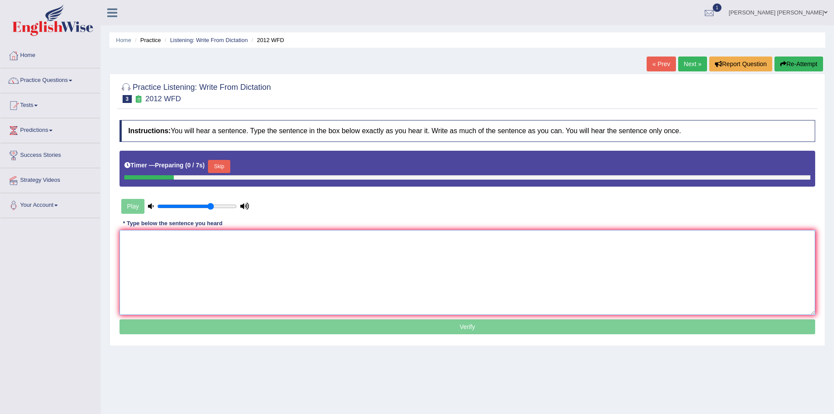
click at [265, 260] on textarea at bounding box center [468, 272] width 696 height 85
drag, startPoint x: 213, startPoint y: 204, endPoint x: 217, endPoint y: 205, distance: 4.4
type input "0.8"
click at [217, 205] on input "range" at bounding box center [197, 206] width 80 height 7
click at [209, 254] on textarea at bounding box center [468, 272] width 696 height 85
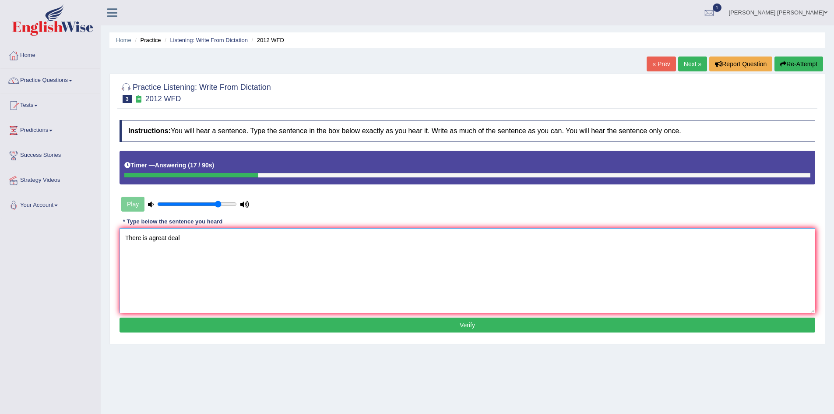
type textarea "There is agreat deal"
click at [800, 64] on button "Re-Attempt" at bounding box center [799, 63] width 49 height 15
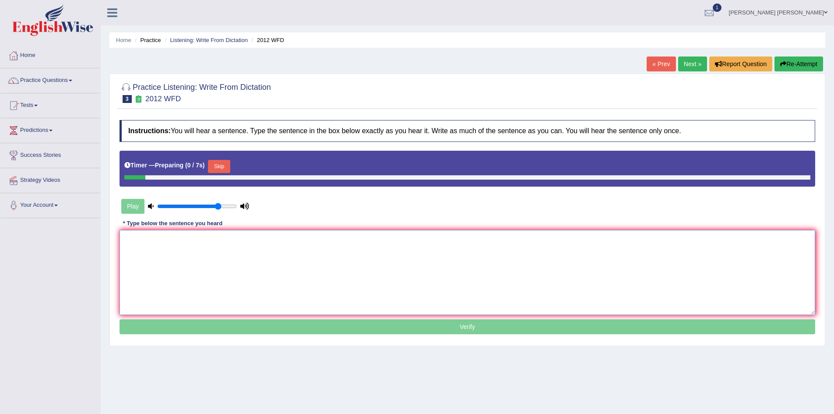
click at [232, 254] on textarea at bounding box center [468, 272] width 696 height 85
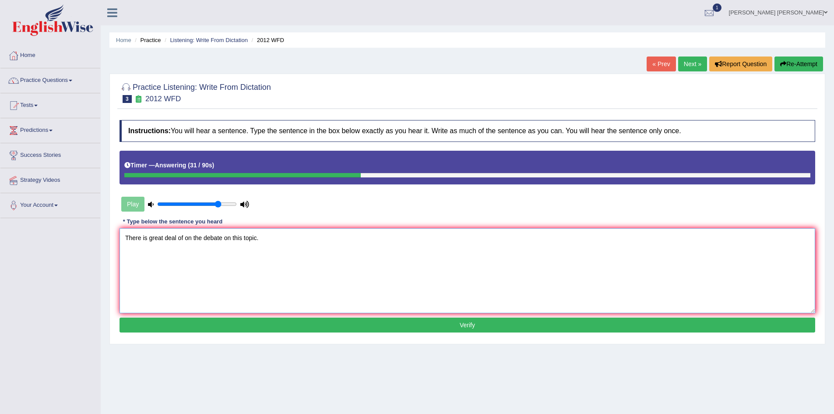
type textarea "There is great deal of on the debate on this topic."
click at [268, 324] on button "Verify" at bounding box center [468, 325] width 696 height 15
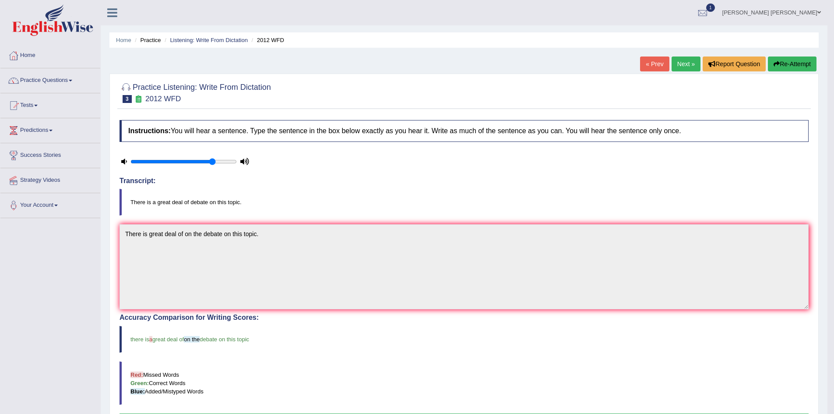
click at [801, 57] on button "Re-Attempt" at bounding box center [792, 63] width 49 height 15
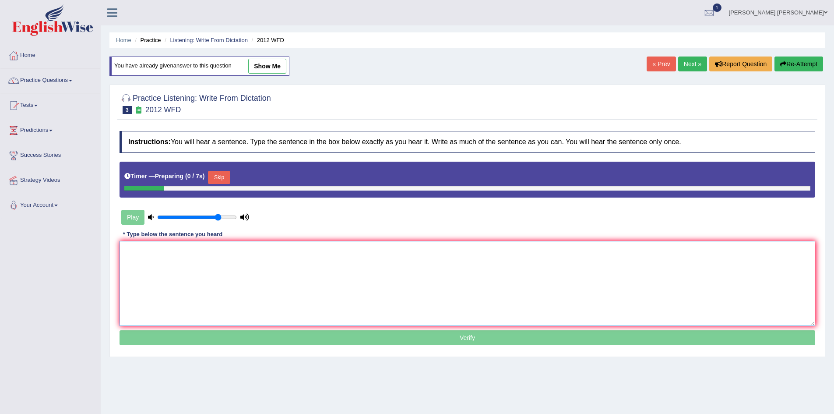
click at [360, 264] on textarea at bounding box center [468, 283] width 696 height 85
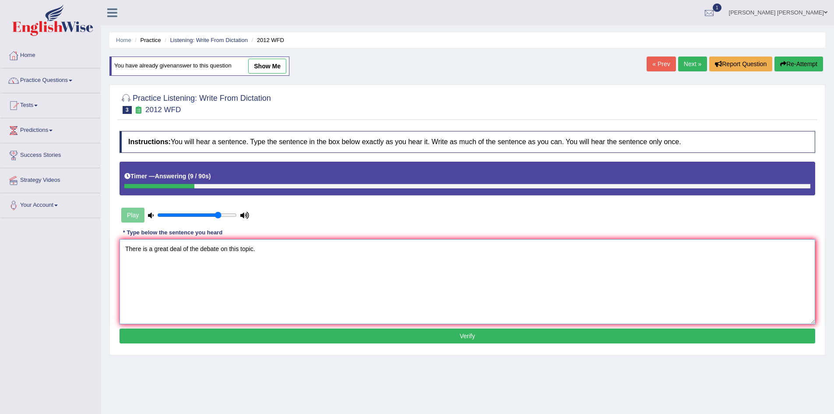
type textarea "There is a great deal of the debate on this topic."
click at [416, 335] on button "Verify" at bounding box center [468, 335] width 696 height 15
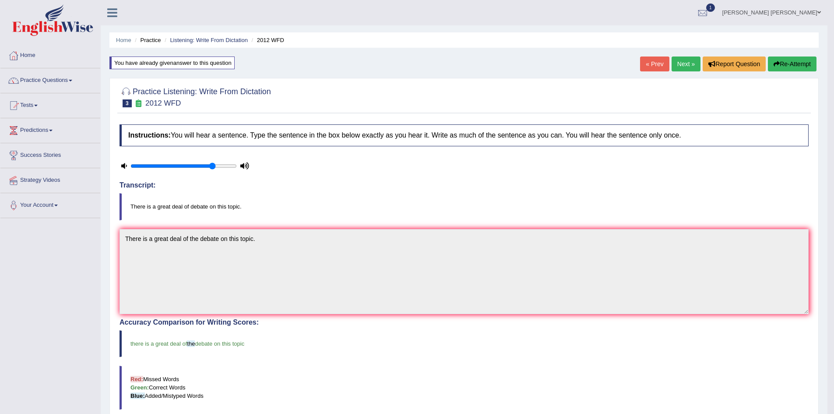
click at [219, 33] on ul "Home Practice Listening: Write From Dictation 2012 WFD" at bounding box center [463, 39] width 709 height 15
click at [219, 37] on link "Listening: Write From Dictation" at bounding box center [209, 40] width 78 height 7
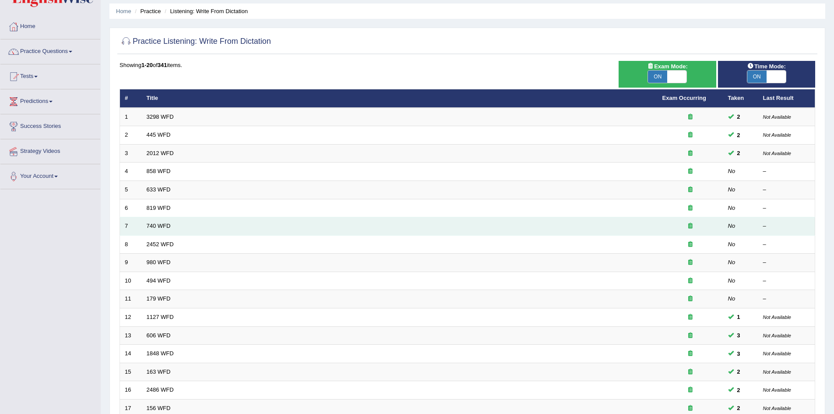
scroll to position [44, 0]
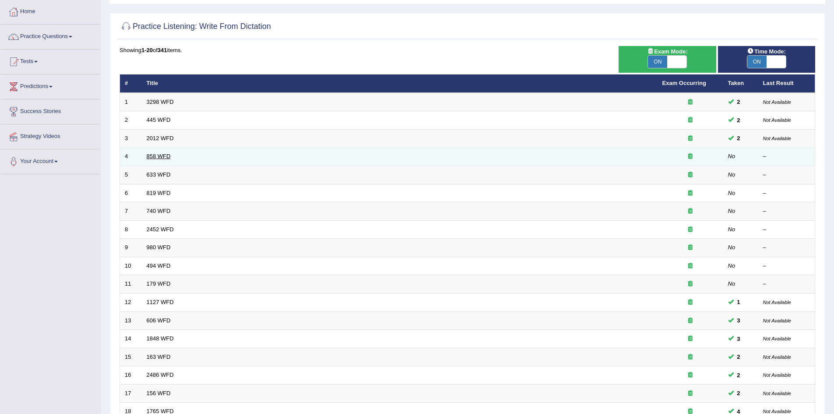
click at [166, 155] on link "858 WFD" at bounding box center [159, 156] width 24 height 7
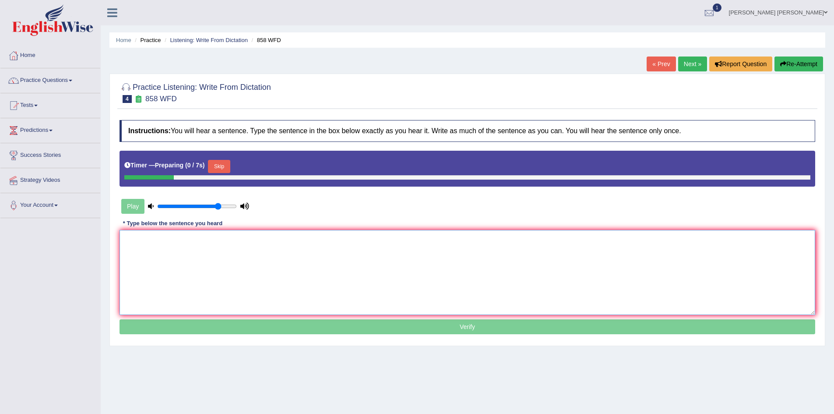
click at [210, 255] on textarea at bounding box center [468, 272] width 696 height 85
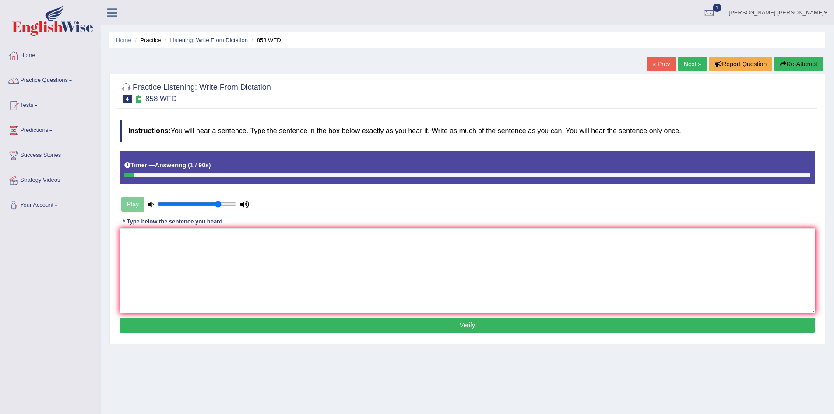
click at [798, 66] on button "Re-Attempt" at bounding box center [799, 63] width 49 height 15
click at [795, 68] on button "Re-Attempt" at bounding box center [799, 63] width 49 height 15
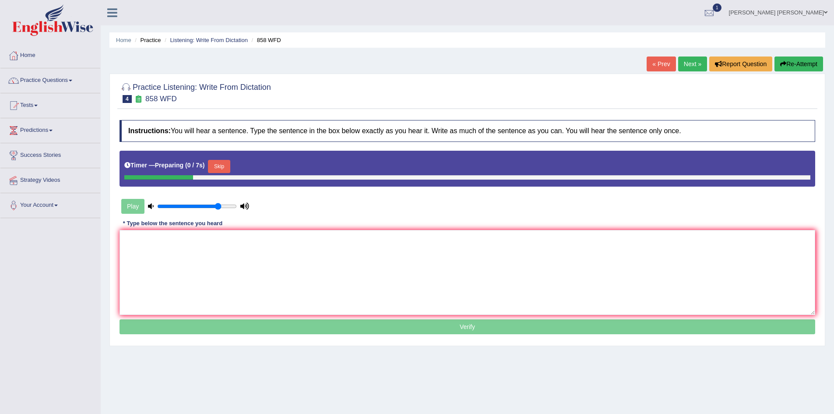
click at [226, 163] on button "Skip" at bounding box center [219, 166] width 22 height 13
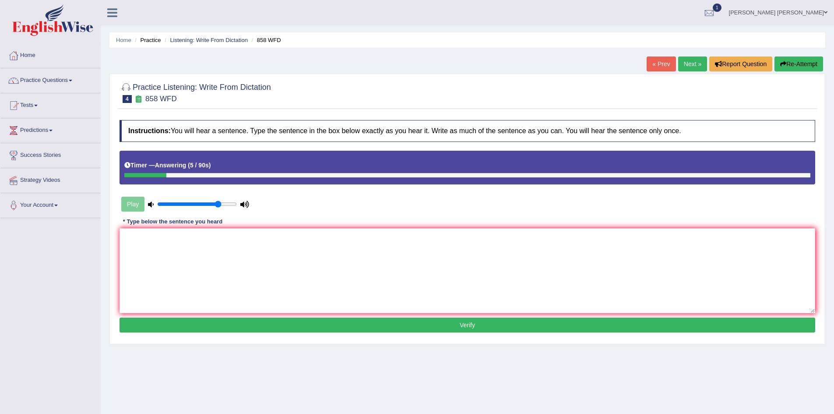
click at [797, 66] on button "Re-Attempt" at bounding box center [799, 63] width 49 height 15
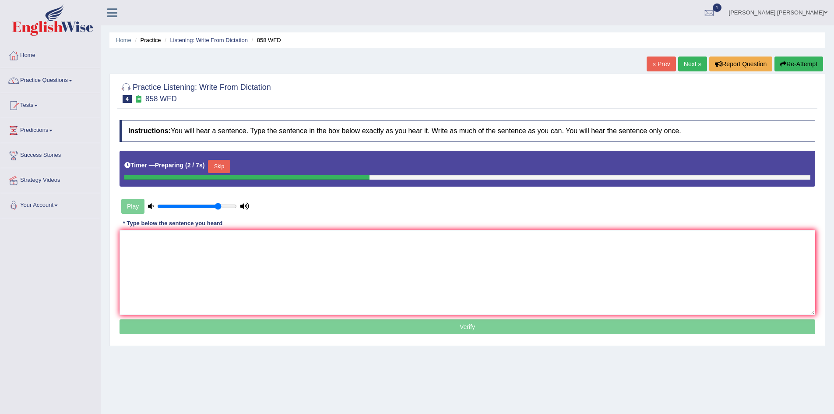
click at [214, 165] on button "Skip" at bounding box center [219, 166] width 22 height 13
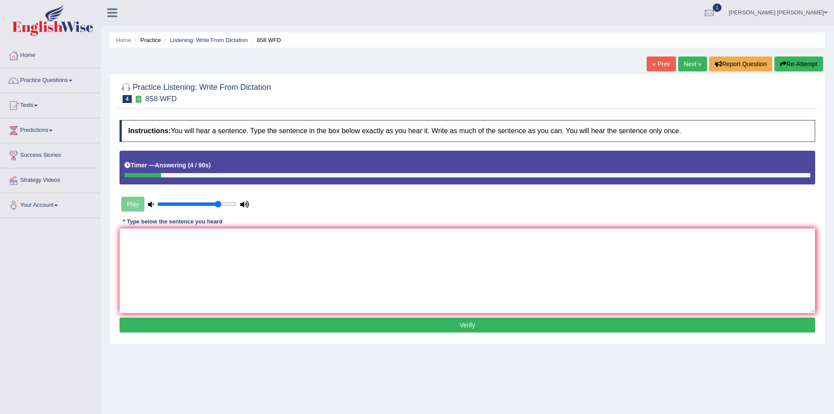
click at [787, 64] on button "Re-Attempt" at bounding box center [799, 63] width 49 height 15
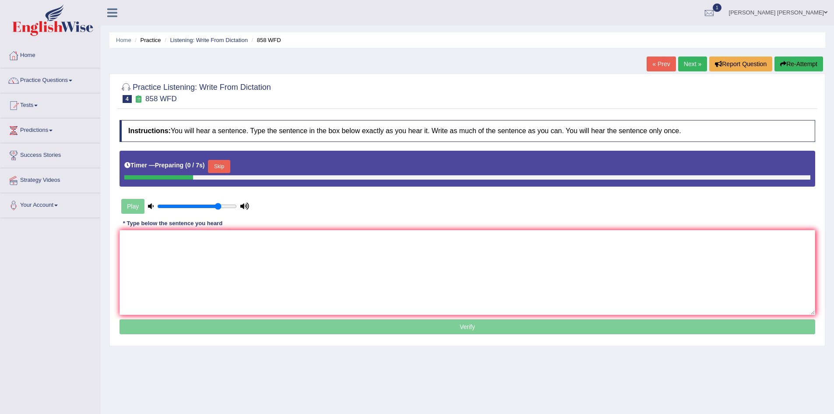
click at [219, 164] on button "Skip" at bounding box center [219, 166] width 22 height 13
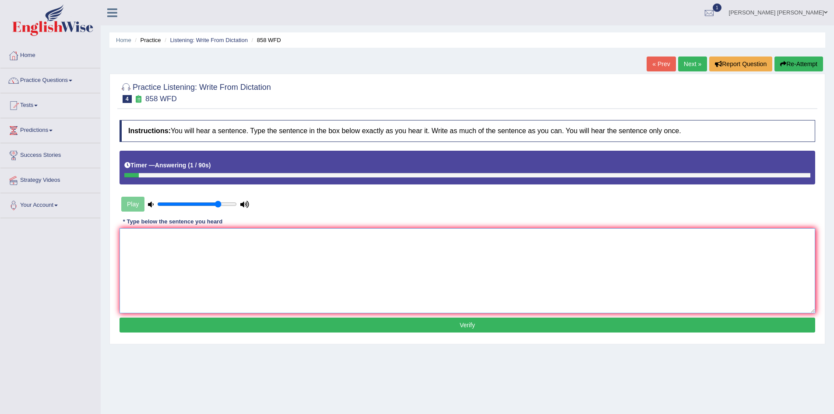
click at [171, 249] on textarea at bounding box center [468, 270] width 696 height 85
click at [803, 62] on button "Re-Attempt" at bounding box center [799, 63] width 49 height 15
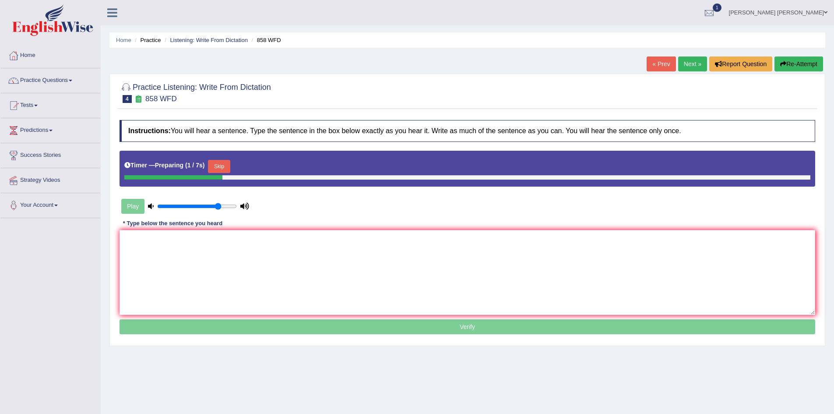
click at [228, 163] on button "Skip" at bounding box center [219, 166] width 22 height 13
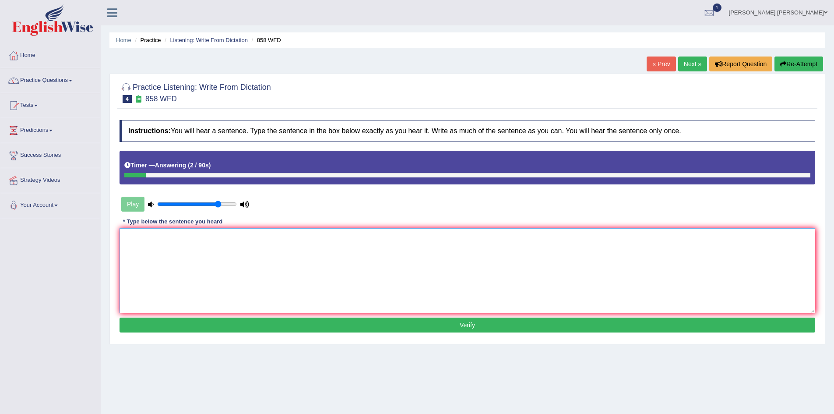
click at [296, 262] on textarea at bounding box center [468, 270] width 696 height 85
type textarea "the year when the"
click at [797, 65] on button "Re-Attempt" at bounding box center [799, 63] width 49 height 15
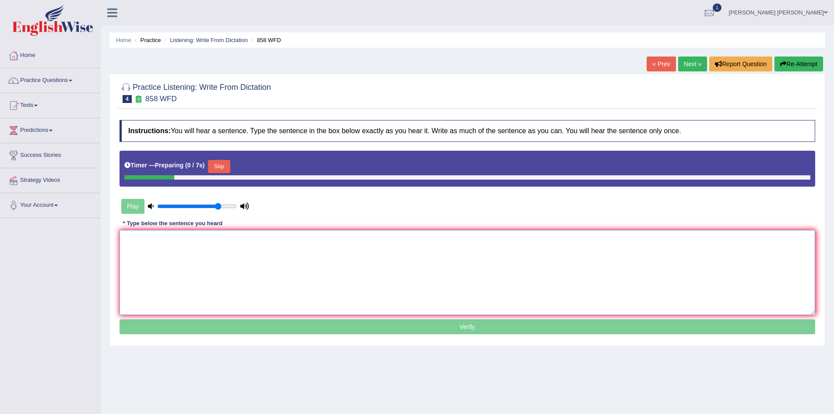
click at [265, 258] on textarea at bounding box center [468, 272] width 696 height 85
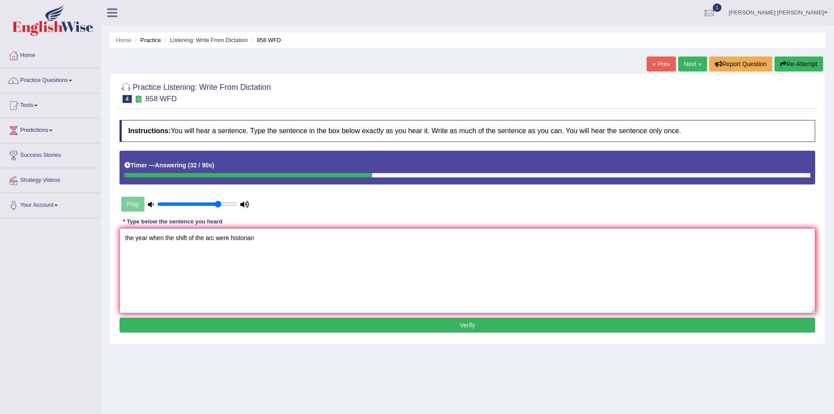
type textarea "the year when the shift of the arc were historian"
click at [796, 66] on button "Re-Attempt" at bounding box center [799, 63] width 49 height 15
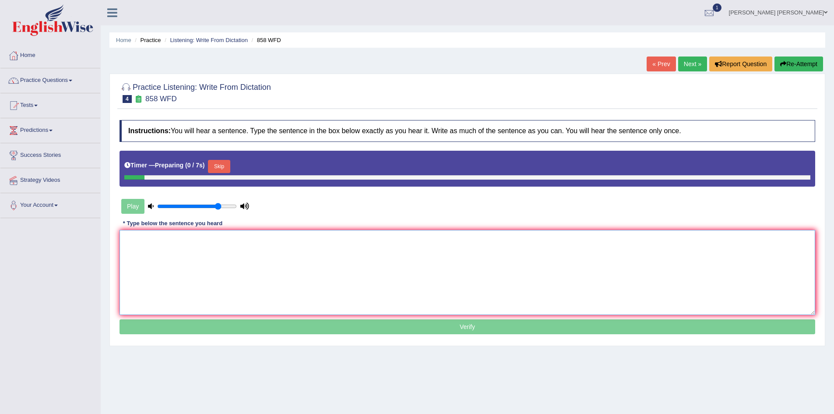
click at [367, 246] on textarea at bounding box center [468, 272] width 696 height 85
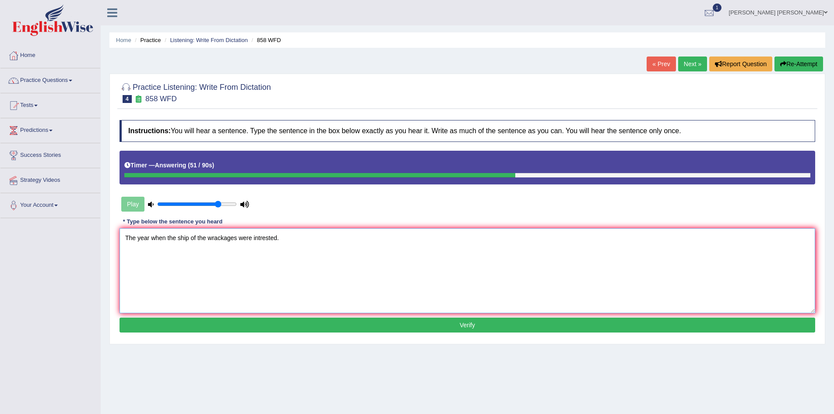
type textarea "The year when the ship of the wrackages were intrested."
click at [406, 328] on button "Verify" at bounding box center [468, 325] width 696 height 15
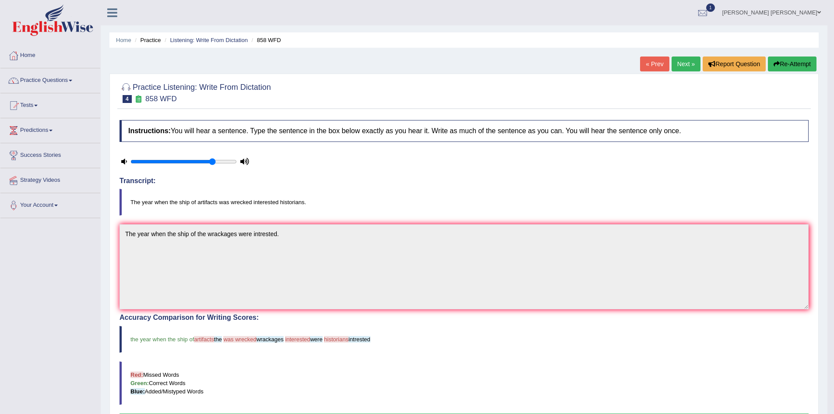
click at [433, 141] on h4 "Instructions: You will hear a sentence. Type the sentence in the box below exac…" at bounding box center [464, 131] width 689 height 22
click at [797, 63] on button "Re-Attempt" at bounding box center [792, 63] width 49 height 15
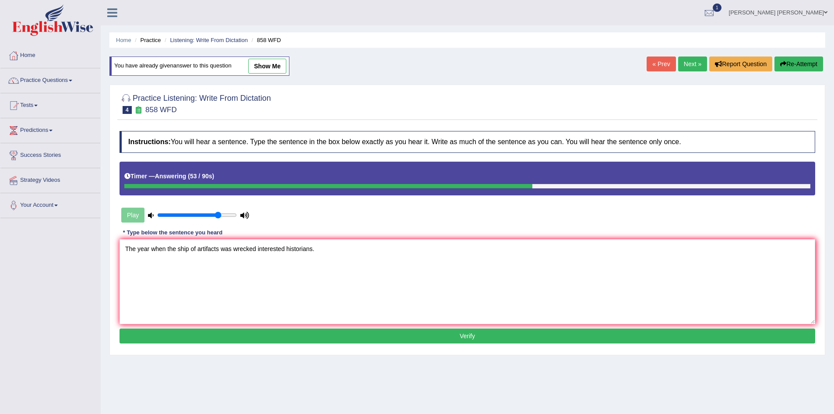
type textarea "The year when the ship of artifacts was wrecked interested historians."
click at [332, 335] on button "Verify" at bounding box center [468, 335] width 696 height 15
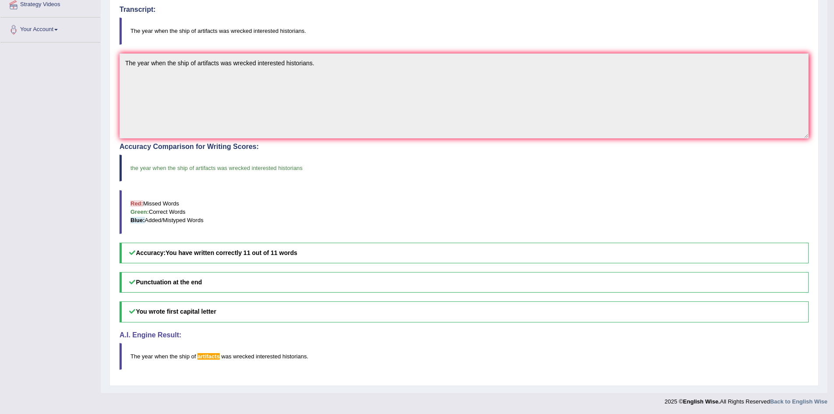
scroll to position [176, 0]
click at [206, 356] on span "artifacts" at bounding box center [209, 355] width 22 height 7
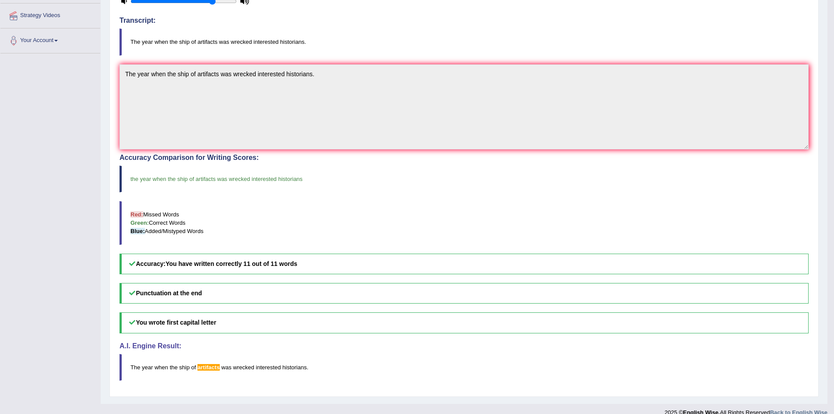
scroll to position [0, 0]
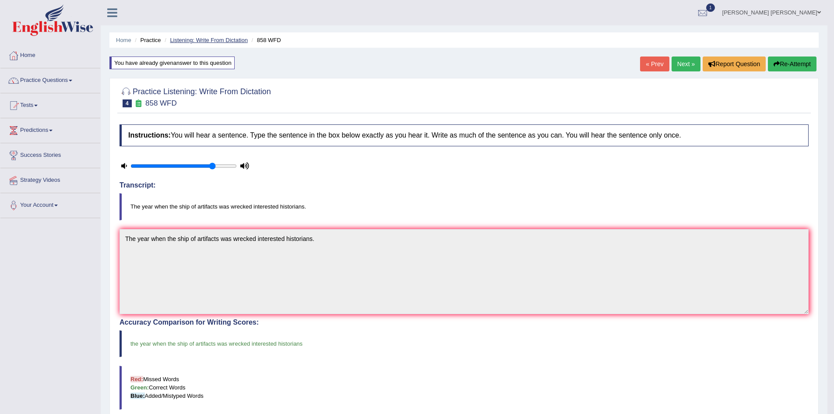
click at [225, 42] on link "Listening: Write From Dictation" at bounding box center [209, 40] width 78 height 7
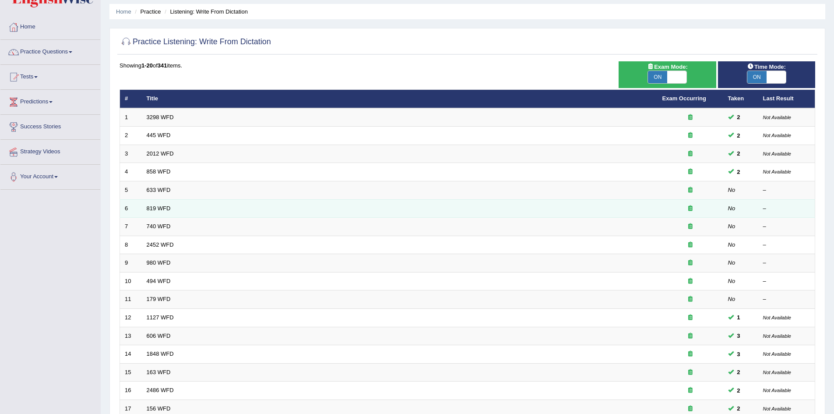
scroll to position [44, 0]
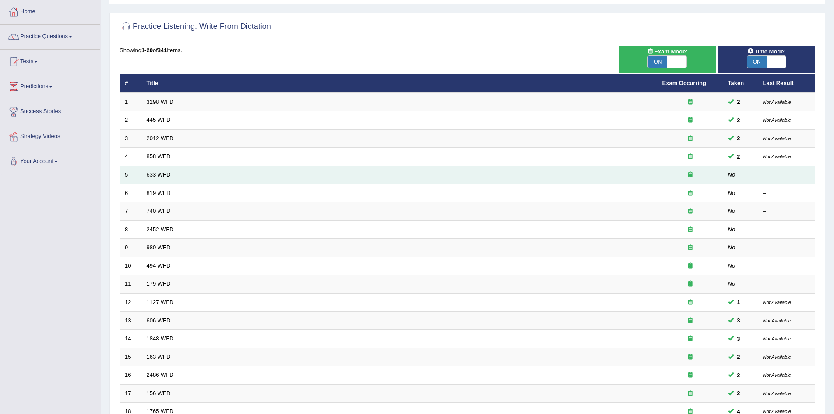
click at [159, 174] on link "633 WFD" at bounding box center [159, 174] width 24 height 7
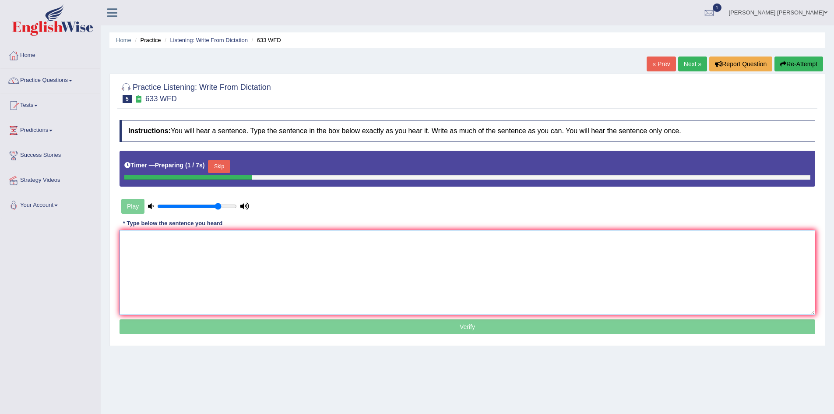
click at [215, 260] on textarea at bounding box center [468, 272] width 696 height 85
drag, startPoint x: 216, startPoint y: 205, endPoint x: 208, endPoint y: 206, distance: 8.0
type input "0.65"
click at [208, 206] on input "range" at bounding box center [197, 206] width 80 height 7
click at [203, 258] on textarea at bounding box center [468, 272] width 696 height 85
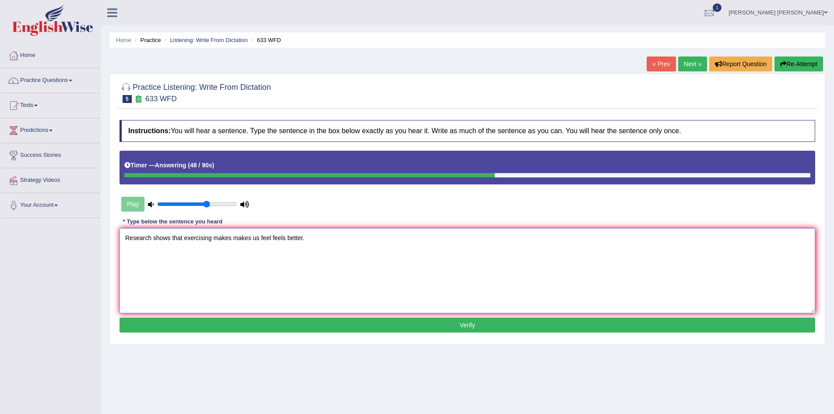
type textarea "Research shows that exercising makes makes us feel feels better."
click at [253, 322] on button "Verify" at bounding box center [468, 325] width 696 height 15
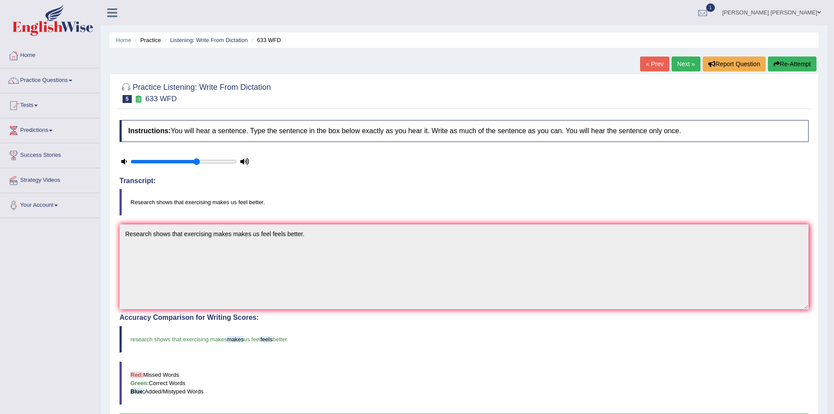
click at [242, 36] on li "Listening: Write From Dictation" at bounding box center [204, 40] width 85 height 8
click at [239, 39] on link "Listening: Write From Dictation" at bounding box center [209, 40] width 78 height 7
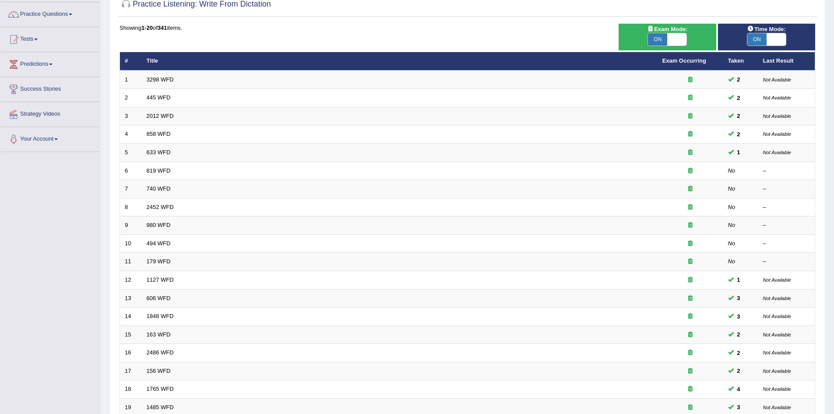
scroll to position [88, 0]
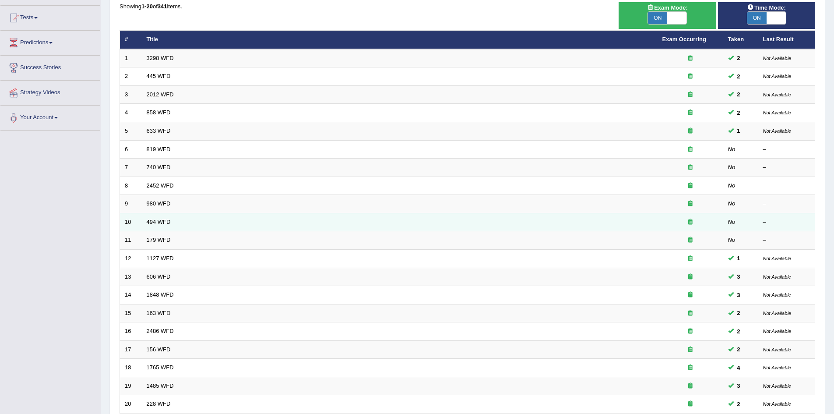
click at [125, 220] on td "10" at bounding box center [131, 222] width 22 height 18
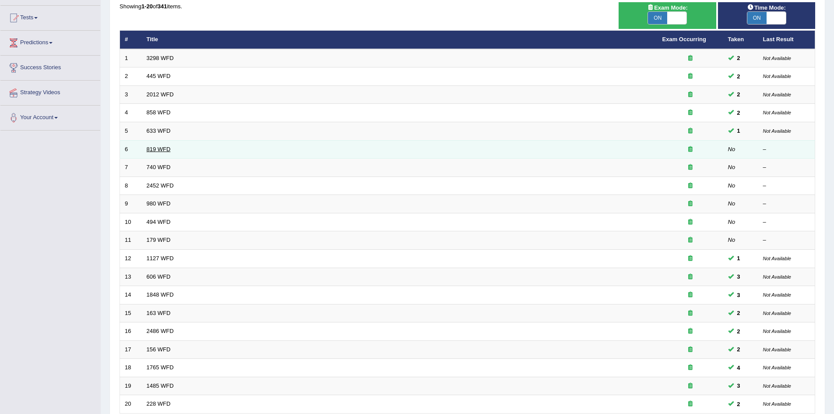
click at [156, 147] on link "819 WFD" at bounding box center [159, 149] width 24 height 7
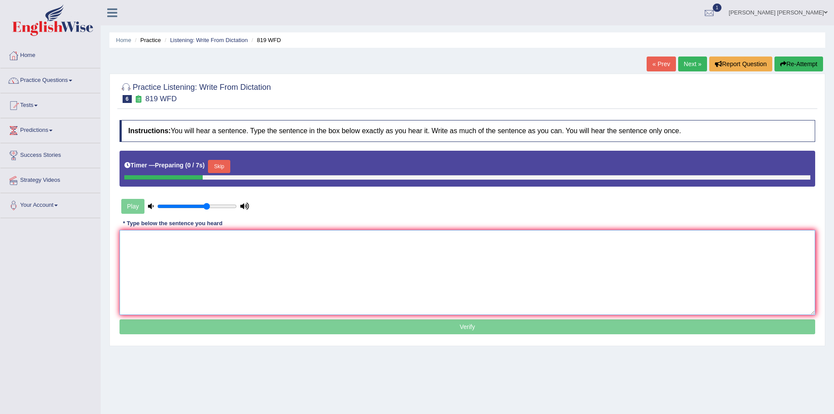
click at [213, 257] on textarea at bounding box center [468, 272] width 696 height 85
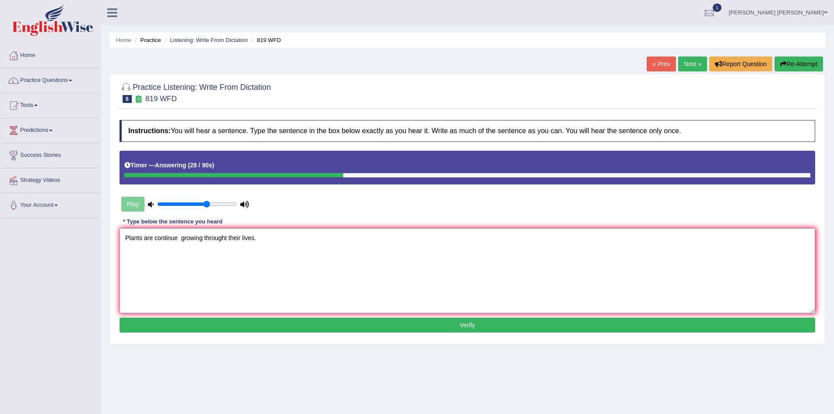
paste textarea "continue"
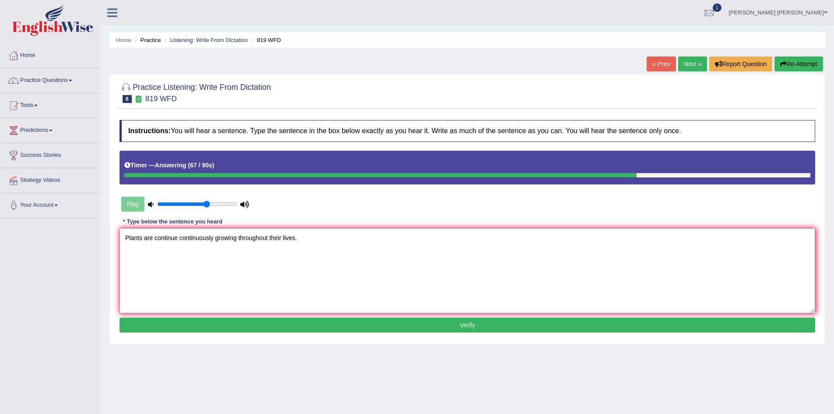
type textarea "Plants are continue continuously growing throughout their lives."
click at [243, 325] on button "Verify" at bounding box center [468, 325] width 696 height 15
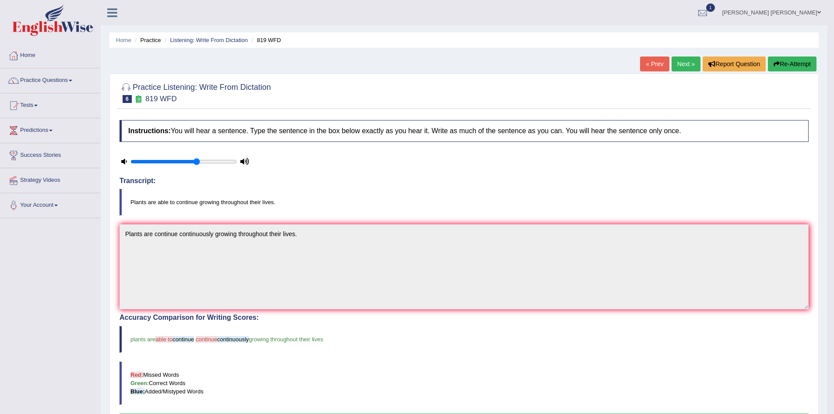
click at [785, 67] on button "Re-Attempt" at bounding box center [792, 63] width 49 height 15
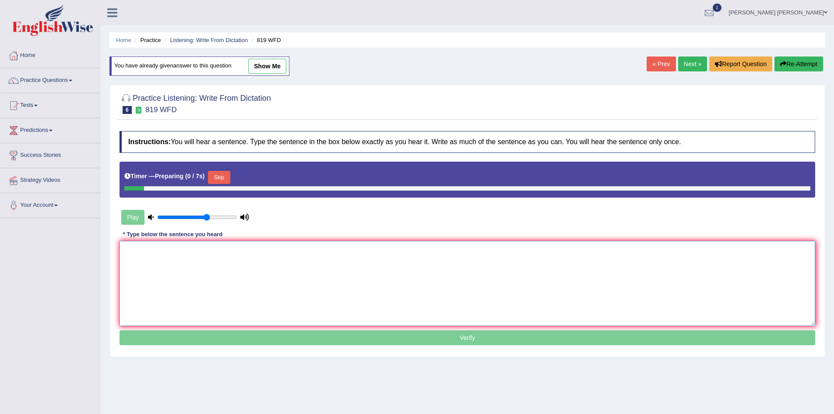
click at [249, 259] on textarea at bounding box center [468, 283] width 696 height 85
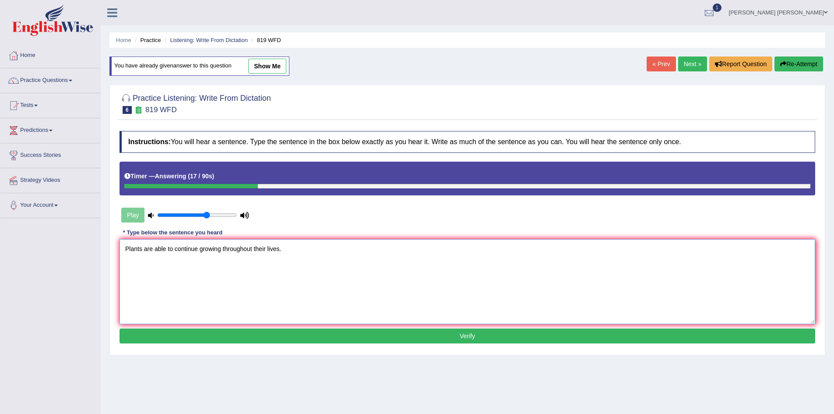
type textarea "Plants are able to continue growing throughout their lives."
click at [301, 339] on button "Verify" at bounding box center [468, 335] width 696 height 15
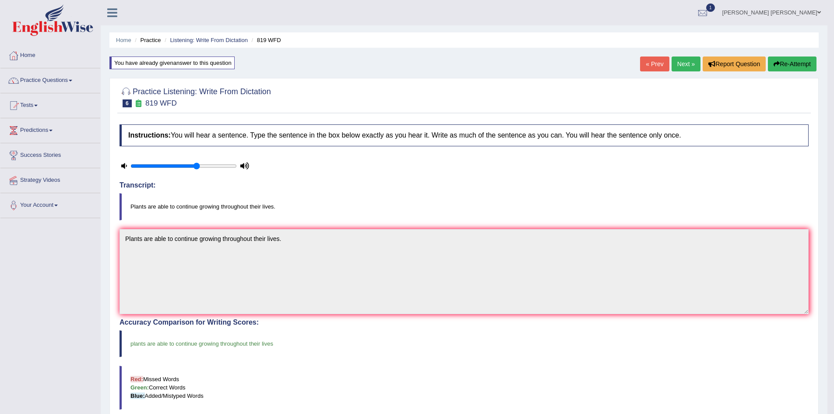
click at [220, 36] on li "Listening: Write From Dictation" at bounding box center [204, 40] width 85 height 8
click at [219, 39] on link "Listening: Write From Dictation" at bounding box center [209, 40] width 78 height 7
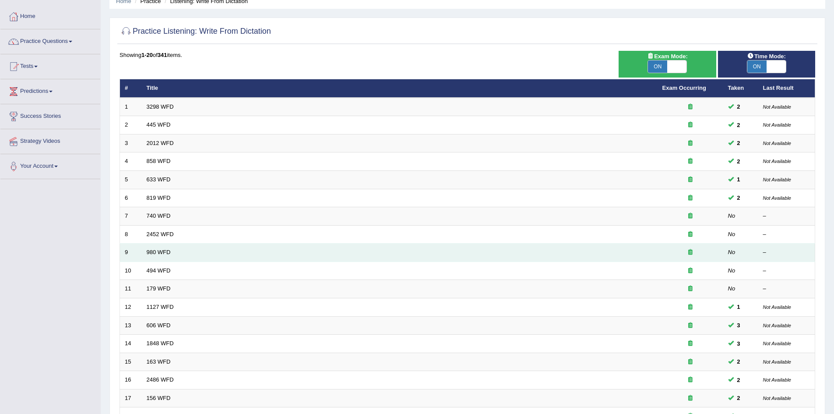
scroll to position [88, 0]
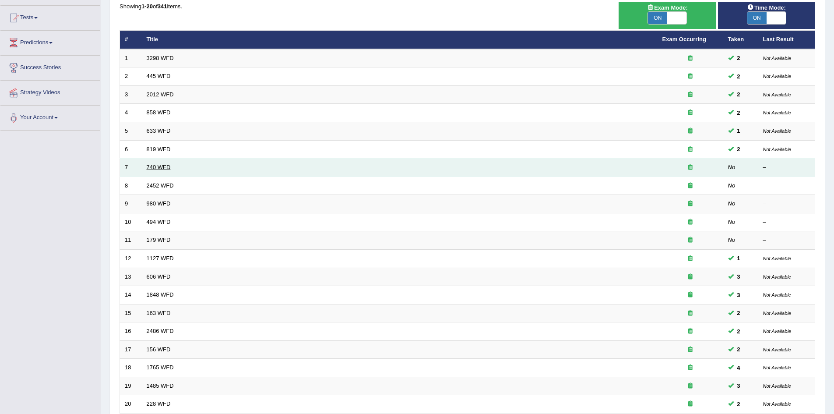
click at [159, 168] on link "740 WFD" at bounding box center [159, 167] width 24 height 7
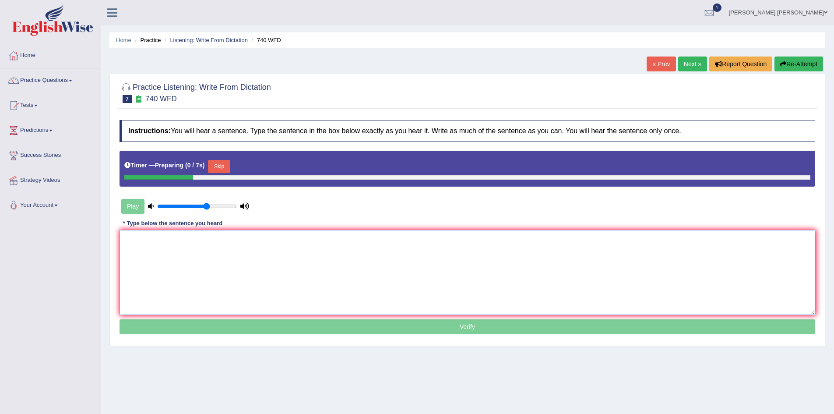
click at [230, 256] on textarea at bounding box center [468, 272] width 696 height 85
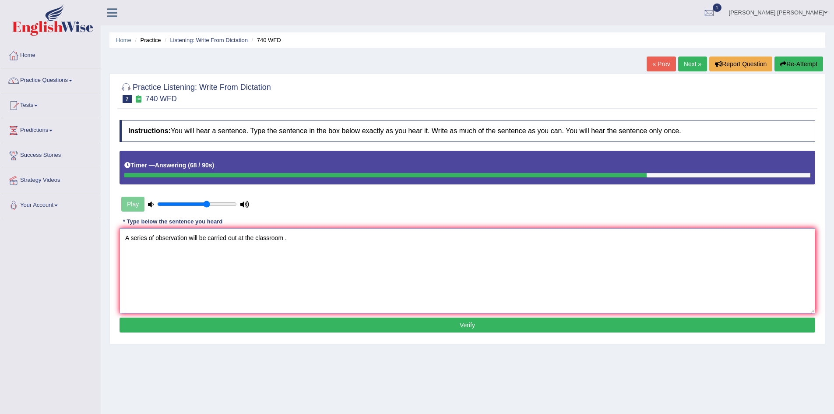
paste textarea "classroom"
type textarea "A series of observation will be carried out at the classroom classrooms."
click at [235, 324] on button "Verify" at bounding box center [468, 325] width 696 height 15
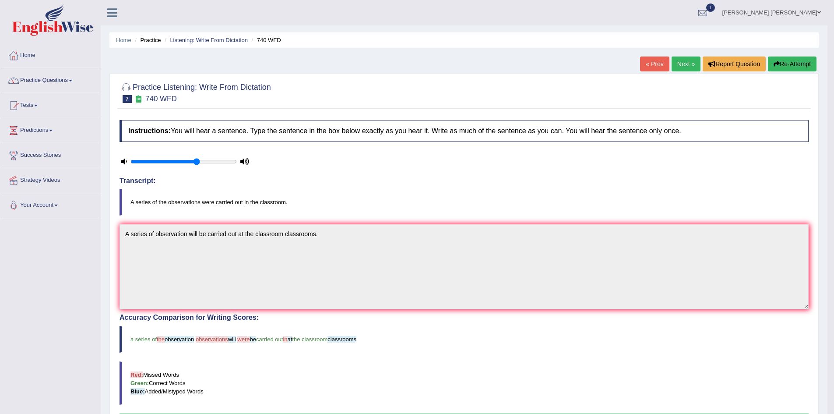
click at [790, 64] on button "Re-Attempt" at bounding box center [792, 63] width 49 height 15
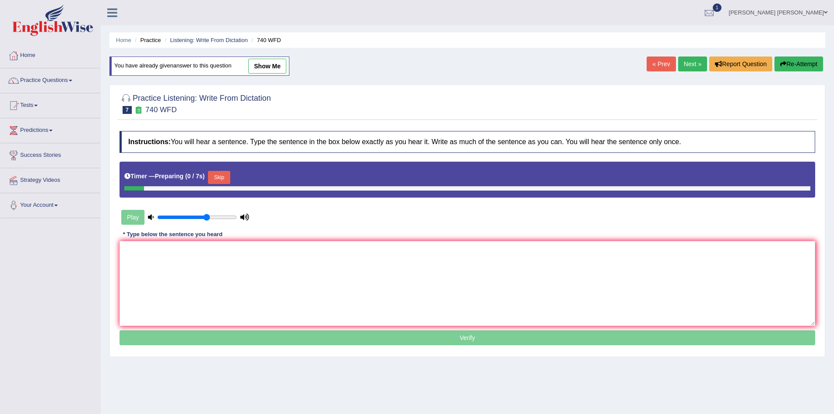
click at [284, 273] on textarea at bounding box center [468, 283] width 696 height 85
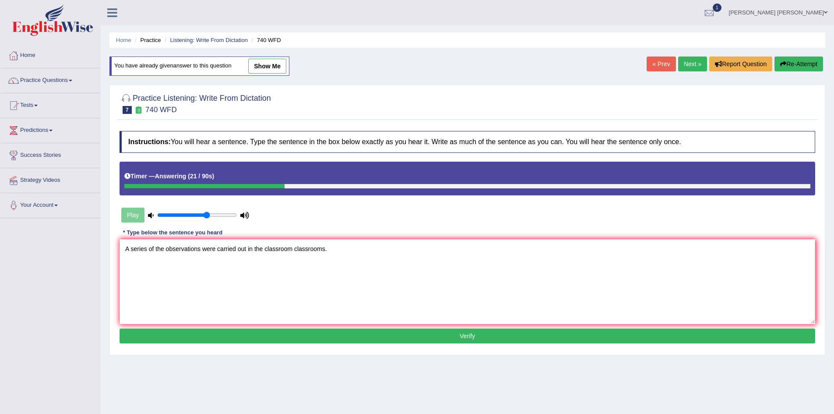
type textarea "A series of the observations were carried out in the classroom classrooms."
click at [277, 333] on button "Verify" at bounding box center [468, 335] width 696 height 15
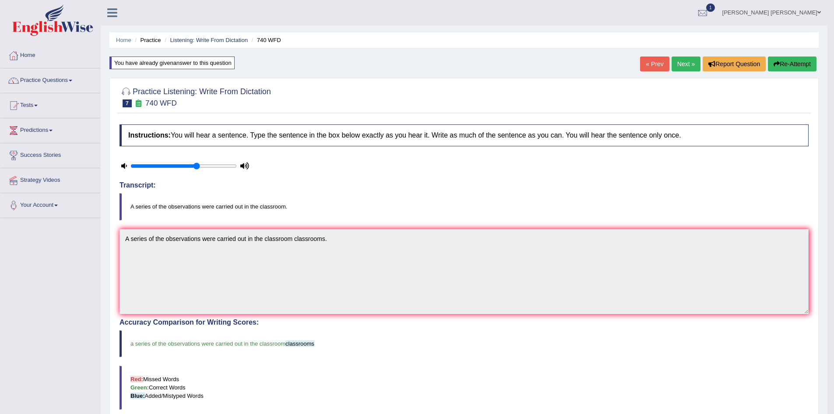
click at [213, 35] on ul "Home Practice Listening: Write From Dictation 740 WFD" at bounding box center [463, 39] width 709 height 15
click at [214, 41] on link "Listening: Write From Dictation" at bounding box center [209, 40] width 78 height 7
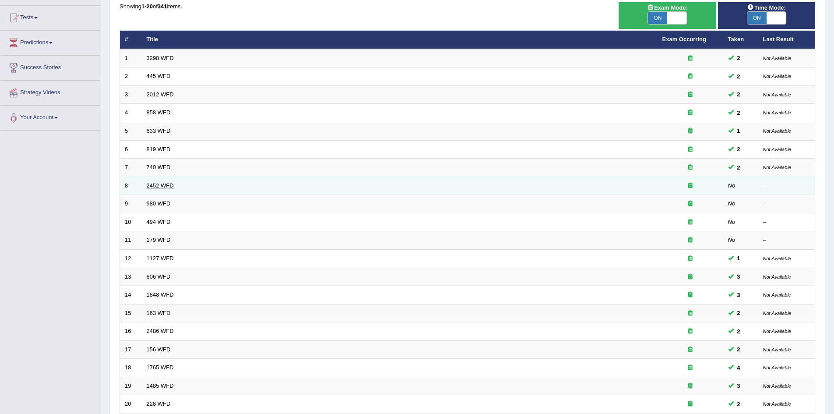
click at [157, 184] on link "2452 WFD" at bounding box center [160, 185] width 27 height 7
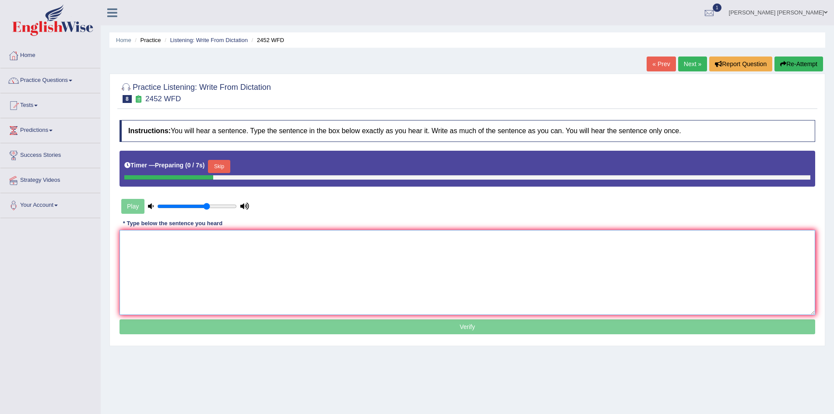
click at [233, 259] on textarea at bounding box center [468, 272] width 696 height 85
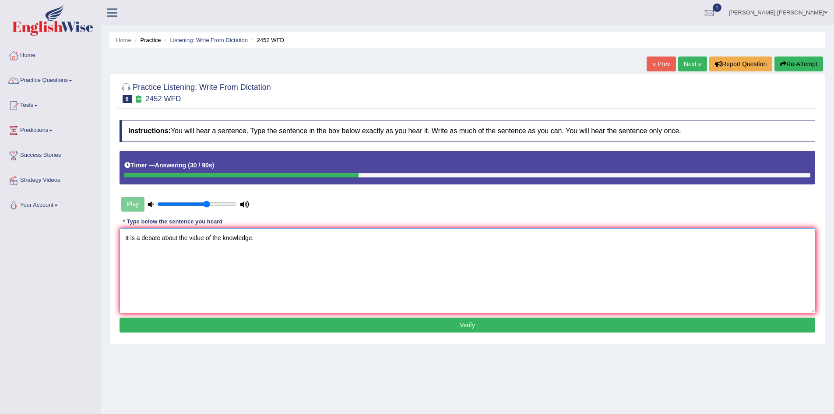
click at [213, 237] on textarea "It is a debate about the value of the knowledge." at bounding box center [468, 270] width 696 height 85
click at [139, 236] on textarea "It is a debate about the value of a the knowledge." at bounding box center [468, 270] width 696 height 85
type textarea "It is a debate about the value of a the knowledge."
click at [201, 321] on button "Verify" at bounding box center [468, 325] width 696 height 15
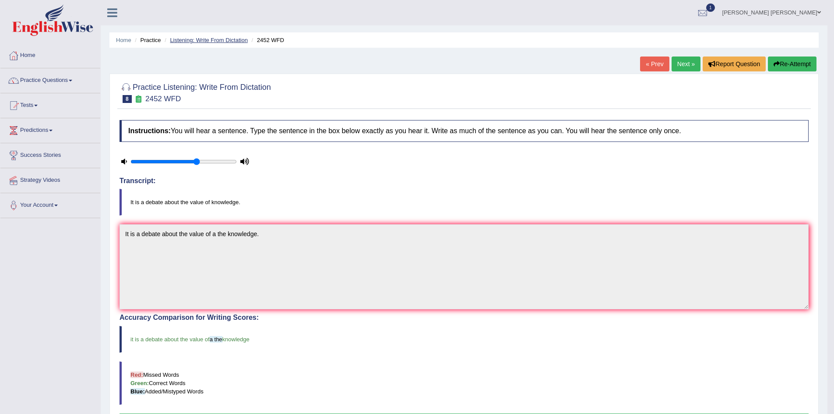
click at [223, 38] on link "Listening: Write From Dictation" at bounding box center [209, 40] width 78 height 7
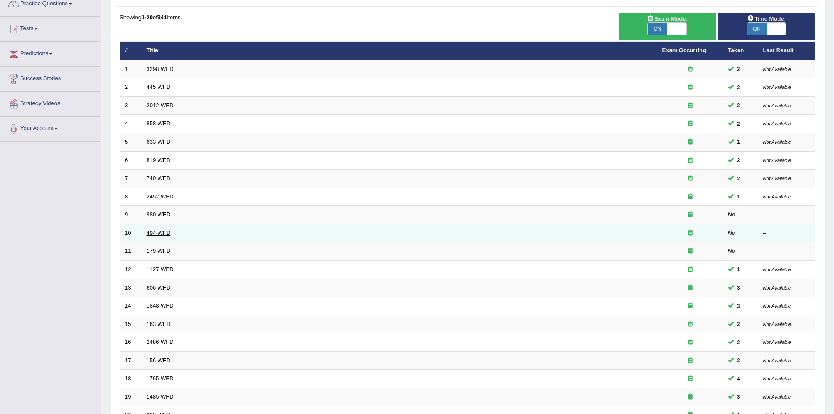
scroll to position [88, 0]
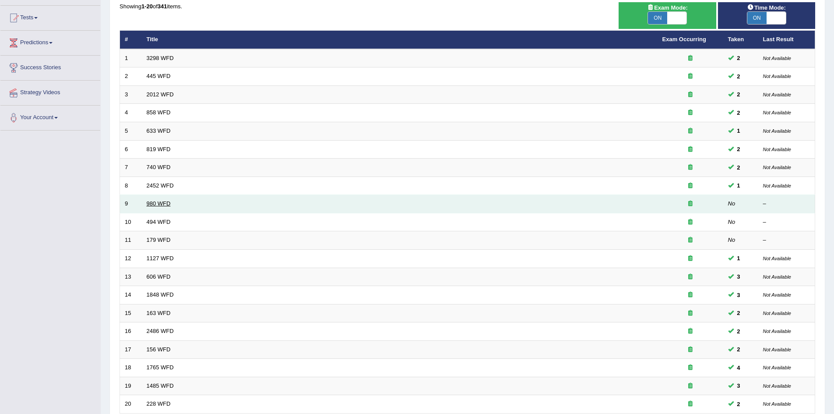
click at [154, 204] on link "980 WFD" at bounding box center [159, 203] width 24 height 7
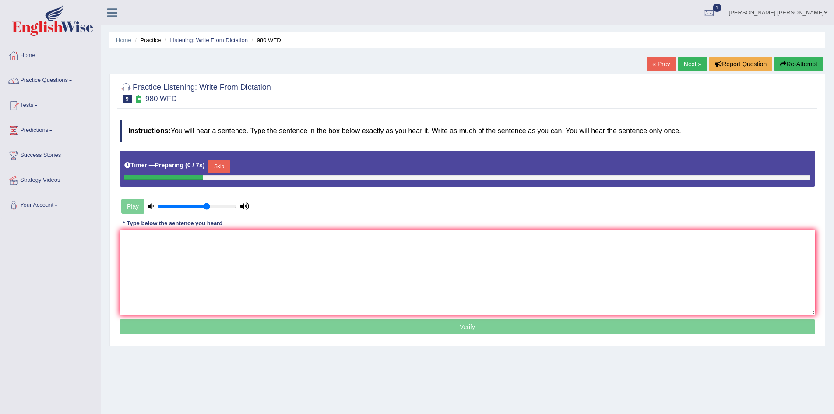
click at [227, 260] on textarea at bounding box center [468, 272] width 696 height 85
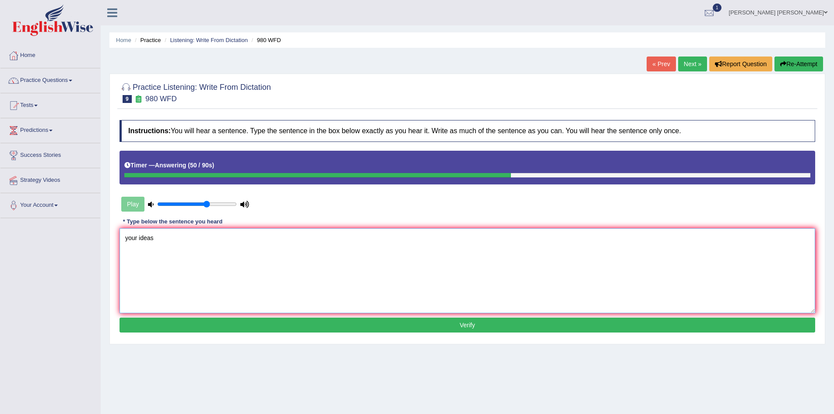
type textarea "your ideas"
click at [795, 60] on button "Re-Attempt" at bounding box center [799, 63] width 49 height 15
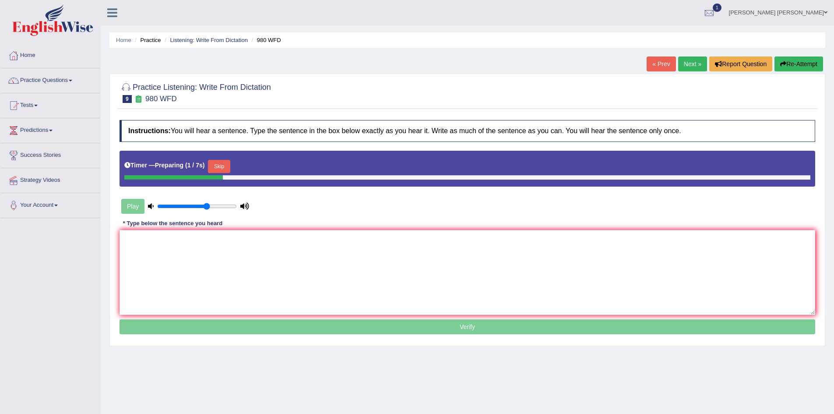
click at [226, 166] on button "Skip" at bounding box center [219, 166] width 22 height 13
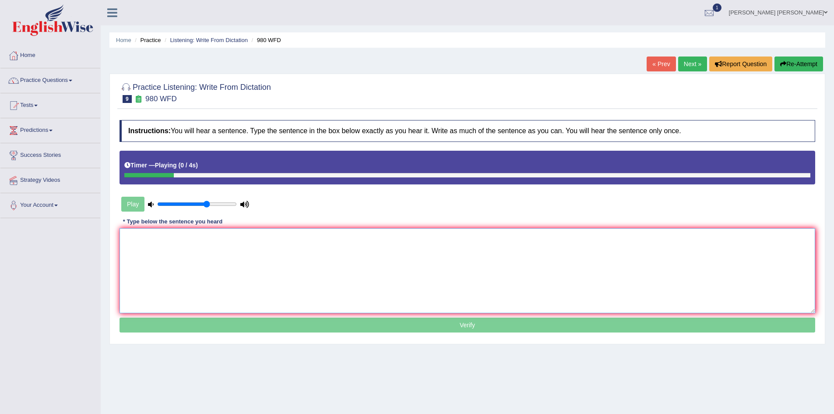
click at [221, 251] on textarea at bounding box center [468, 270] width 696 height 85
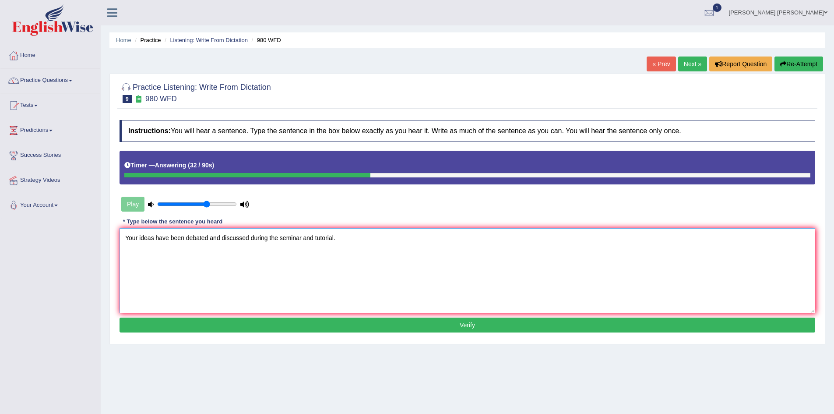
type textarea "Your ideas have been debated and discussed during the seminar and tutorial."
click at [265, 322] on button "Verify" at bounding box center [468, 325] width 696 height 15
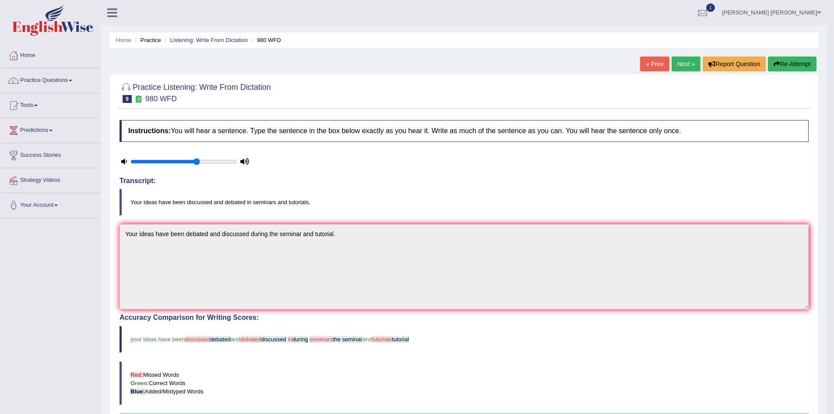
click at [787, 11] on link "Nipen Yogesh Mehta" at bounding box center [772, 11] width 112 height 23
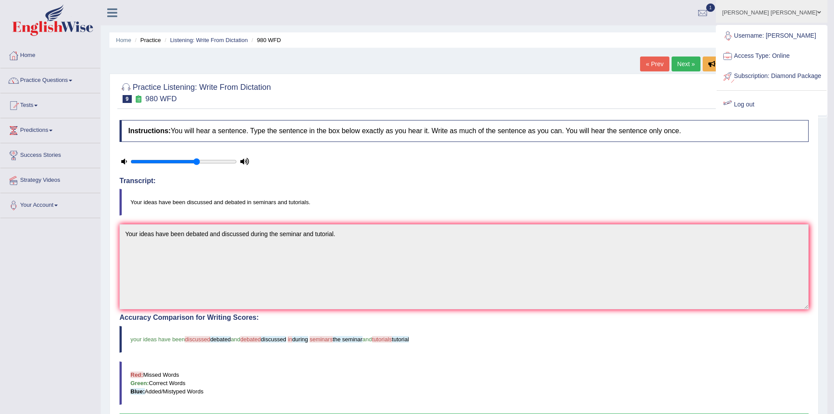
click at [762, 113] on link "Log out" at bounding box center [772, 105] width 110 height 20
